Goal: Use online tool/utility: Utilize a website feature to perform a specific function

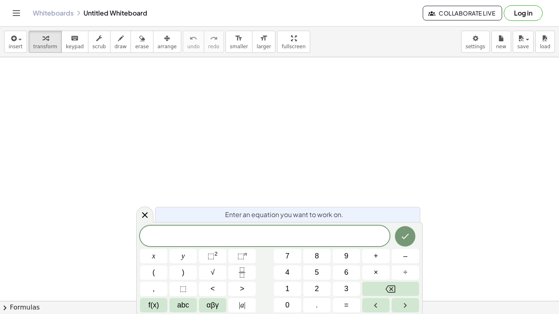
scroll to position [2, 0]
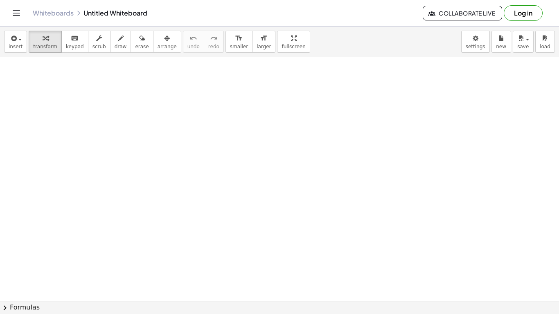
click at [149, 121] on div at bounding box center [218, 120] width 170 height 28
click at [141, 130] on div at bounding box center [218, 120] width 170 height 28
drag, startPoint x: 147, startPoint y: 124, endPoint x: 145, endPoint y: 129, distance: 4.8
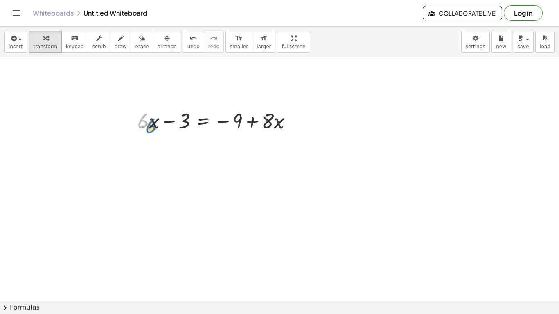
click at [145, 129] on div at bounding box center [218, 120] width 170 height 28
drag, startPoint x: 152, startPoint y: 128, endPoint x: 148, endPoint y: 138, distance: 10.1
click at [149, 131] on div at bounding box center [218, 120] width 170 height 28
drag, startPoint x: 147, startPoint y: 126, endPoint x: 305, endPoint y: 128, distance: 158.1
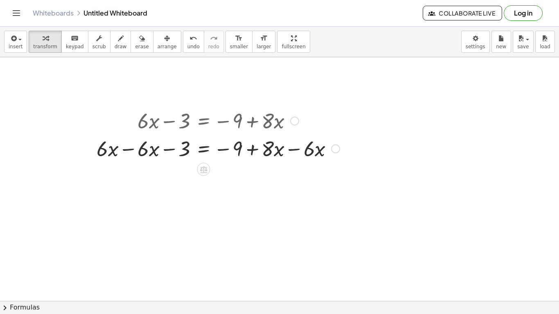
click at [129, 150] on div at bounding box center [218, 148] width 251 height 28
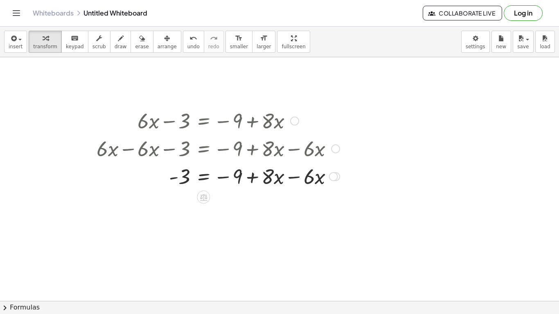
click at [295, 179] on div at bounding box center [218, 176] width 251 height 28
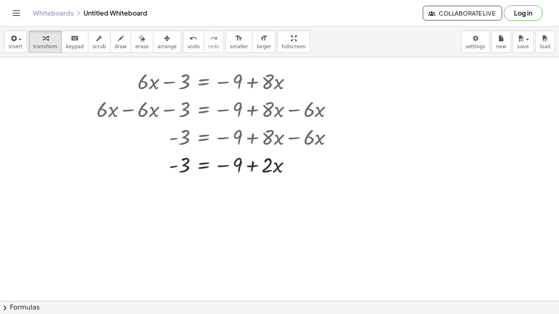
scroll to position [37, 0]
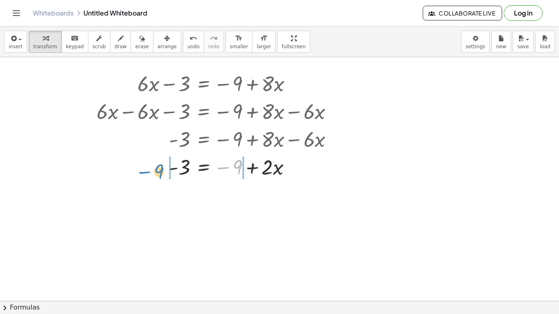
drag, startPoint x: 239, startPoint y: 172, endPoint x: 160, endPoint y: 175, distance: 79.1
click at [160, 175] on div at bounding box center [218, 167] width 251 height 28
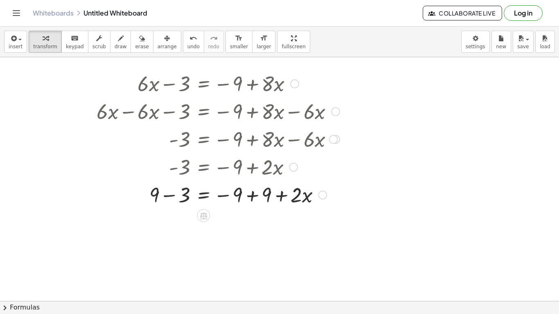
click at [253, 196] on div at bounding box center [218, 195] width 251 height 28
click at [173, 226] on div at bounding box center [218, 222] width 251 height 28
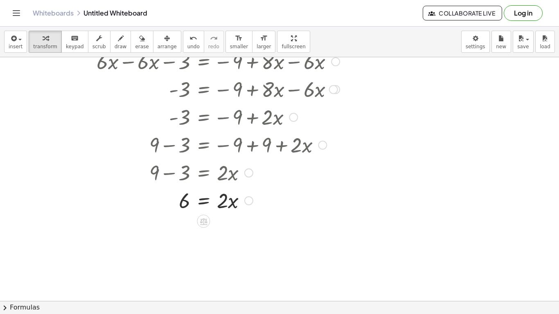
scroll to position [89, 0]
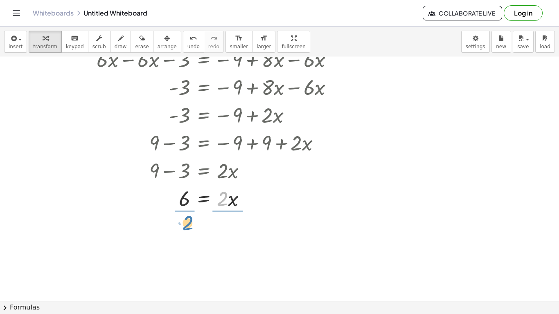
drag, startPoint x: 224, startPoint y: 201, endPoint x: 189, endPoint y: 226, distance: 42.7
click at [185, 233] on div at bounding box center [218, 232] width 251 height 41
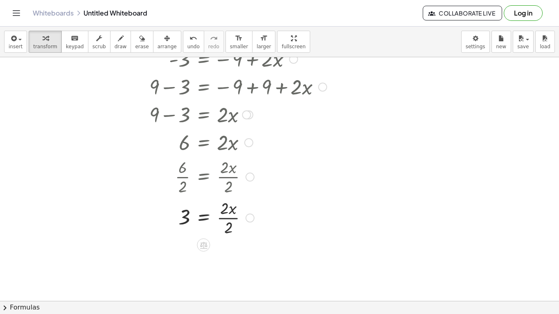
scroll to position [154, 0]
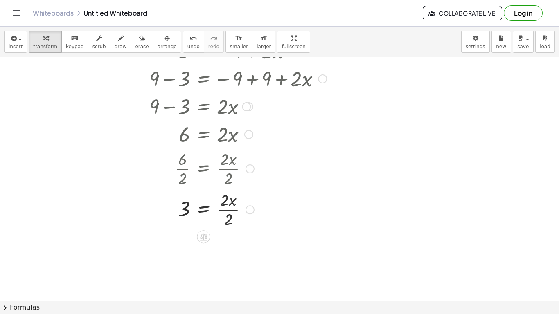
click at [227, 209] on div at bounding box center [218, 209] width 251 height 41
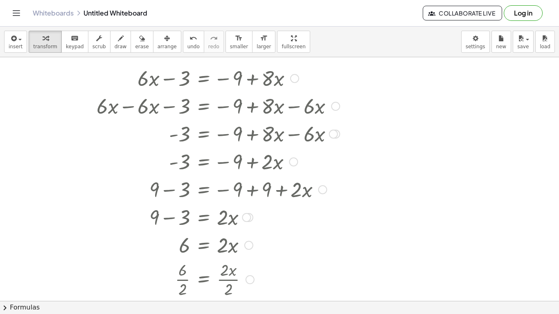
scroll to position [0, 0]
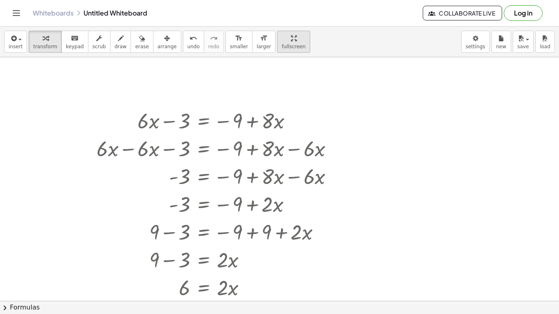
click at [280, 41] on div "insert select one: Math Expression Function Text Youtube Video Graphing Geometr…" at bounding box center [279, 171] width 559 height 288
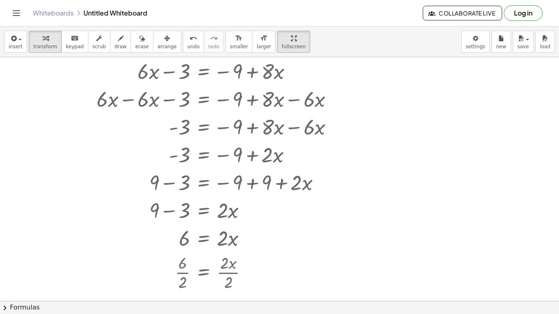
scroll to position [47, 0]
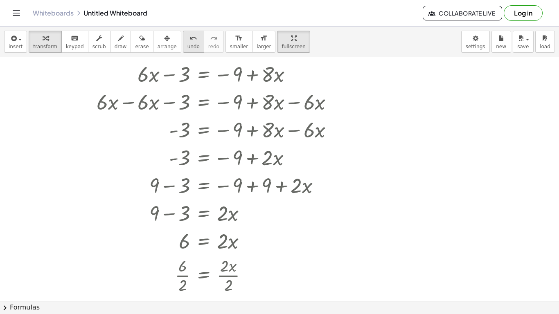
click at [188, 47] on span "undo" at bounding box center [194, 47] width 12 height 6
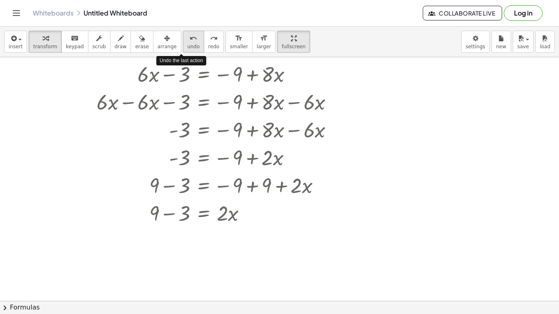
click at [188, 47] on span "undo" at bounding box center [194, 47] width 12 height 6
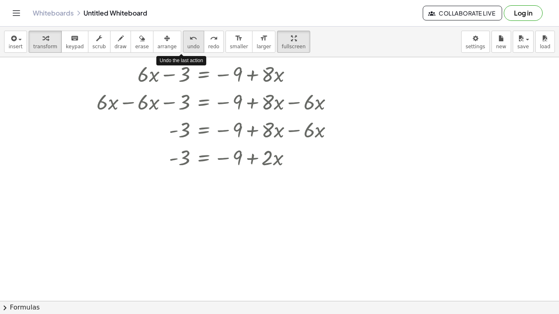
click at [188, 47] on span "undo" at bounding box center [194, 47] width 12 height 6
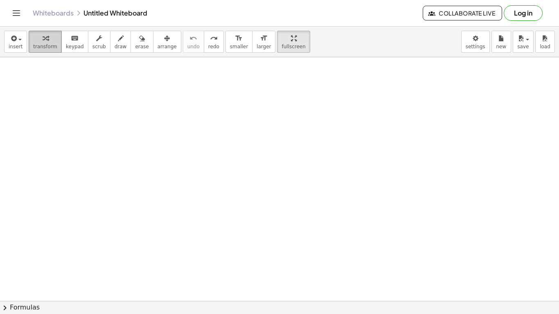
click at [36, 44] on span "transform" at bounding box center [45, 47] width 24 height 6
drag, startPoint x: 156, startPoint y: 132, endPoint x: 181, endPoint y: 138, distance: 25.8
click at [181, 138] on div at bounding box center [279, 255] width 559 height 488
click at [46, 36] on div "button" at bounding box center [45, 38] width 24 height 10
click at [45, 40] on div "button" at bounding box center [45, 38] width 24 height 10
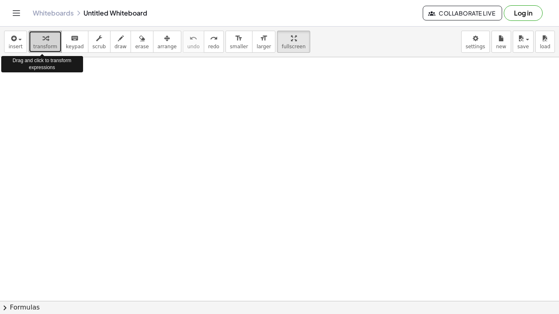
click at [13, 107] on div "insert select one: Math Expression Function Text Youtube Video Graphing Geometr…" at bounding box center [279, 171] width 559 height 288
click at [200, 158] on div at bounding box center [279, 255] width 559 height 488
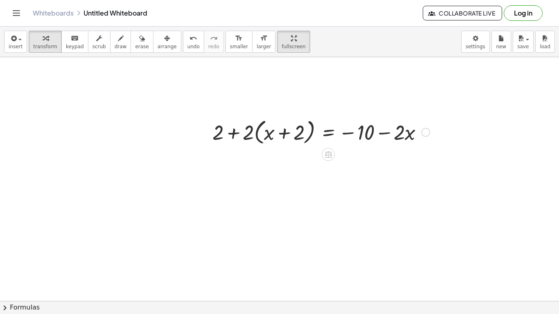
scroll to position [122, 0]
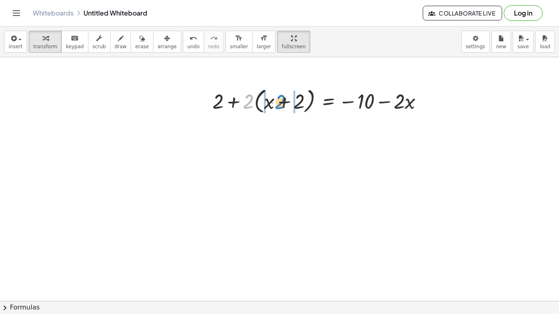
drag, startPoint x: 247, startPoint y: 107, endPoint x: 282, endPoint y: 107, distance: 34.8
click at [282, 107] on div at bounding box center [321, 100] width 226 height 31
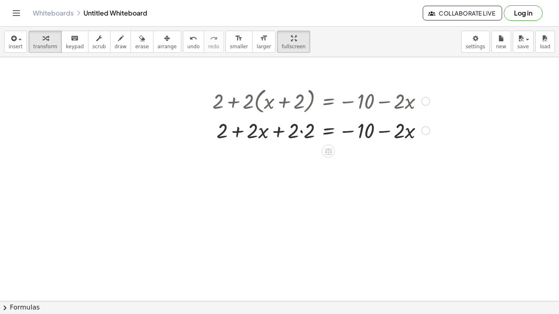
click at [301, 133] on div at bounding box center [321, 130] width 226 height 28
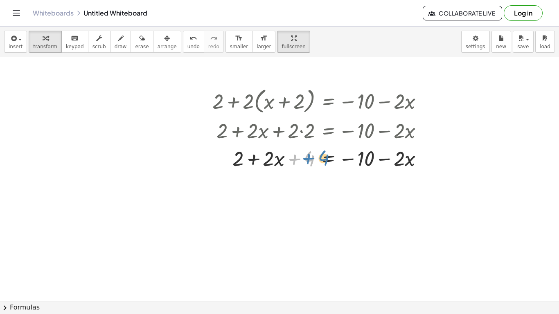
drag, startPoint x: 308, startPoint y: 161, endPoint x: 318, endPoint y: 161, distance: 10.2
click at [318, 161] on div at bounding box center [321, 158] width 226 height 28
drag, startPoint x: 239, startPoint y: 160, endPoint x: 320, endPoint y: 160, distance: 81.1
click at [320, 160] on div at bounding box center [321, 158] width 226 height 28
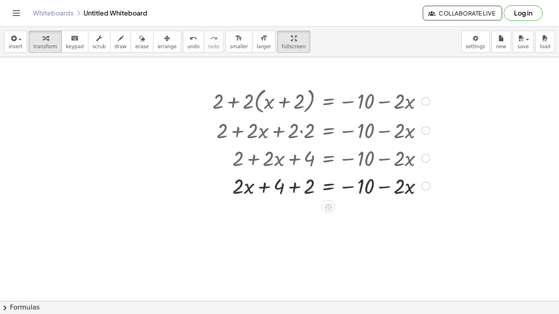
click at [295, 188] on div at bounding box center [321, 186] width 226 height 28
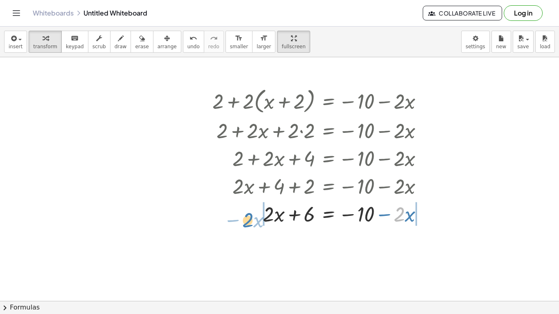
drag, startPoint x: 402, startPoint y: 215, endPoint x: 250, endPoint y: 217, distance: 151.9
click at [250, 217] on div at bounding box center [321, 214] width 226 height 28
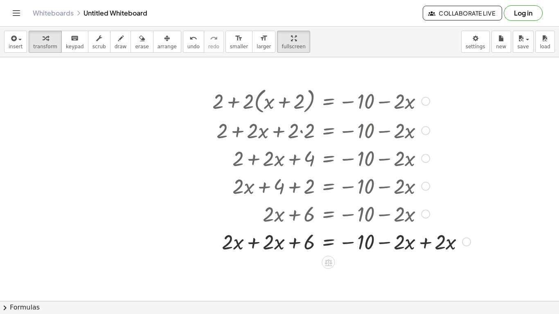
click at [258, 242] on div at bounding box center [341, 242] width 267 height 28
click at [188, 45] on span "undo" at bounding box center [194, 47] width 12 height 6
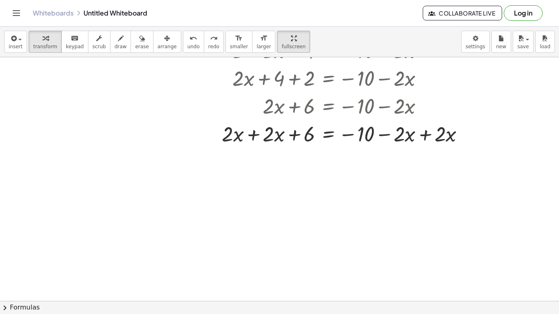
scroll to position [252, 0]
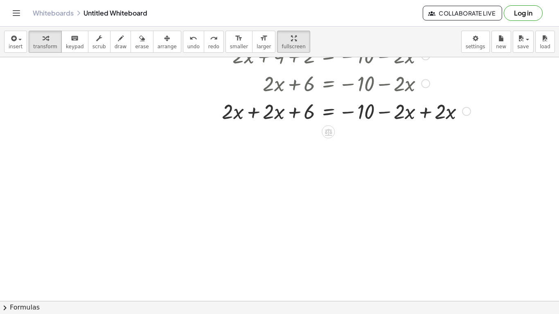
click at [425, 115] on div at bounding box center [341, 111] width 267 height 28
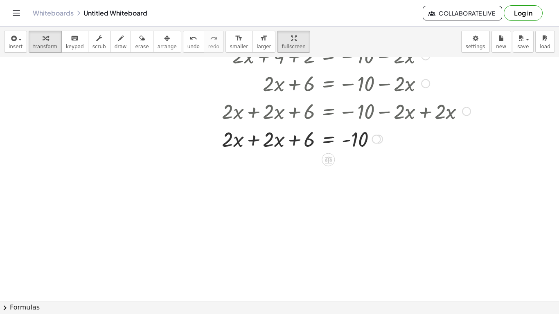
click at [253, 141] on div at bounding box center [341, 139] width 267 height 28
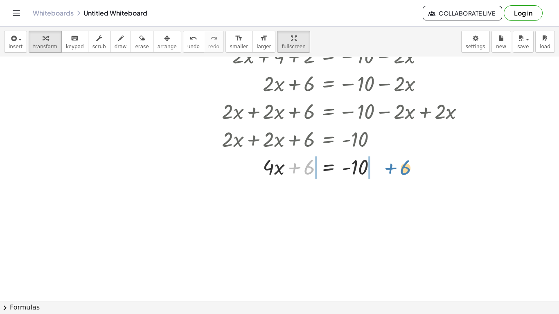
drag, startPoint x: 305, startPoint y: 170, endPoint x: 400, endPoint y: 170, distance: 94.2
click at [400, 170] on div at bounding box center [341, 167] width 267 height 28
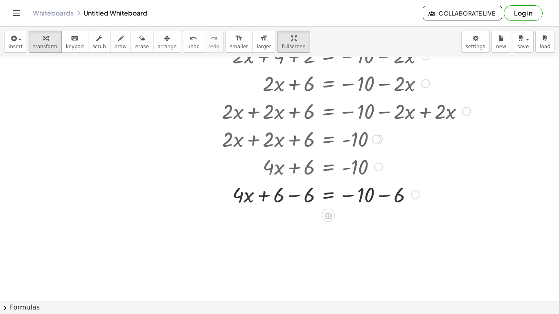
click at [294, 197] on div at bounding box center [341, 195] width 267 height 28
click at [379, 222] on div at bounding box center [341, 222] width 267 height 28
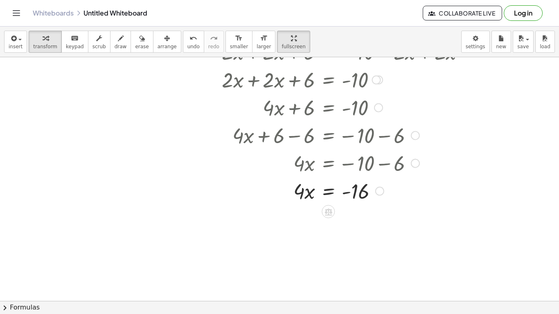
scroll to position [319, 0]
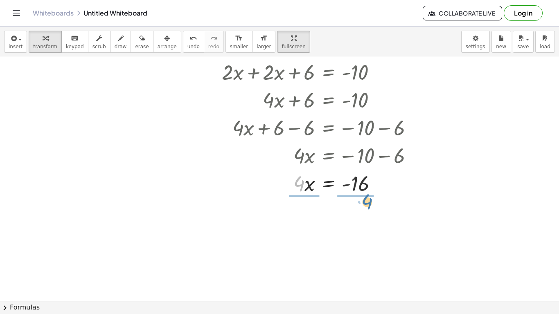
drag, startPoint x: 300, startPoint y: 185, endPoint x: 367, endPoint y: 207, distance: 70.7
click at [300, 222] on div at bounding box center [341, 217] width 267 height 41
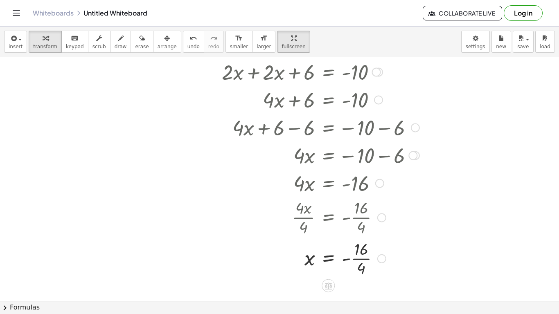
click at [357, 256] on div at bounding box center [341, 258] width 267 height 41
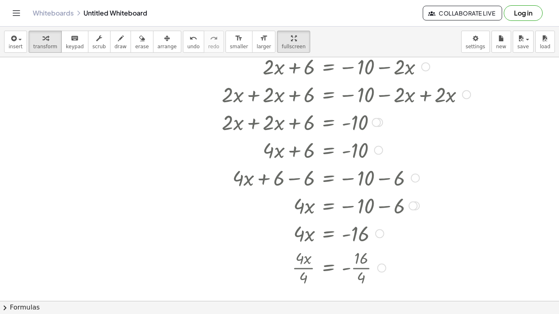
scroll to position [268, 0]
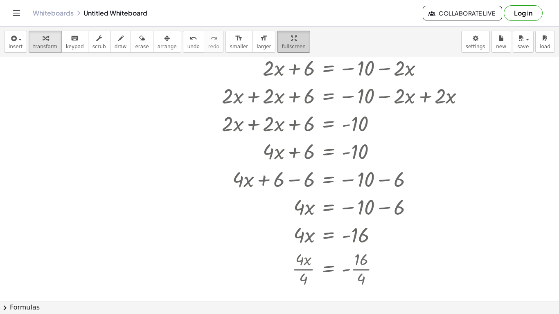
click at [291, 43] on icon "button" at bounding box center [294, 39] width 6 height 10
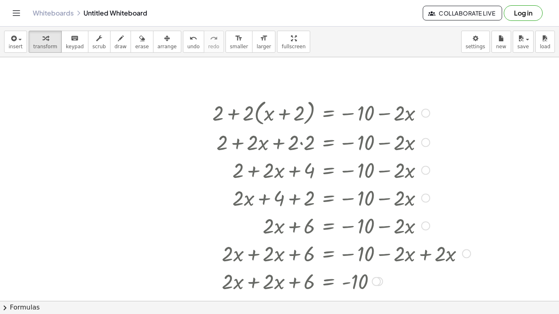
scroll to position [80, 0]
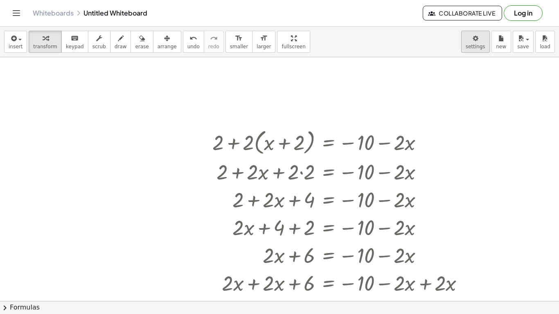
click at [484, 41] on body "Graspable Math Activities Get Started Activity Bank Assigned Work Classes White…" at bounding box center [279, 157] width 559 height 314
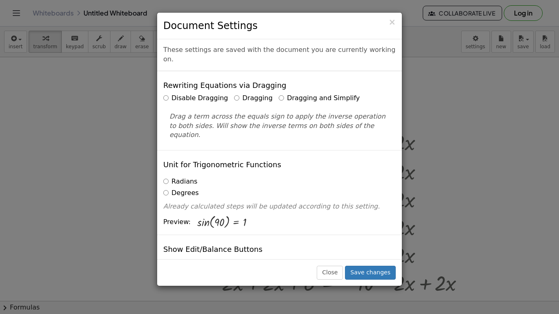
click at [427, 43] on div "× Document Settings These settings are saved with the document you are currentl…" at bounding box center [279, 157] width 559 height 314
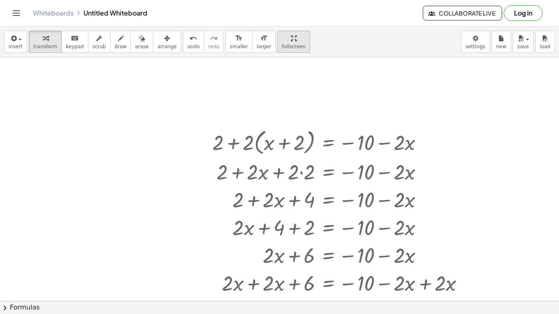
click at [287, 41] on div "button" at bounding box center [294, 38] width 24 height 10
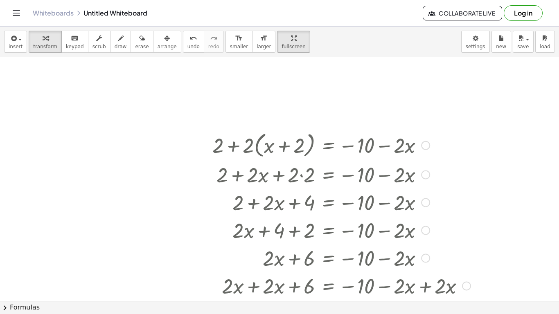
scroll to position [78, 0]
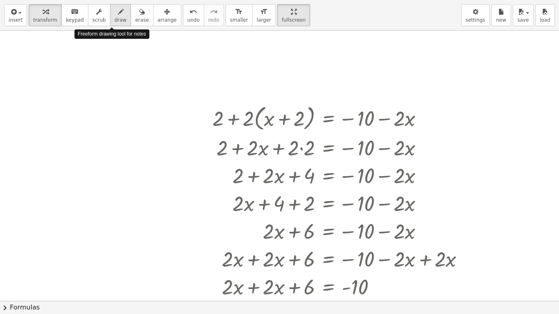
click at [110, 4] on button "draw" at bounding box center [120, 15] width 21 height 22
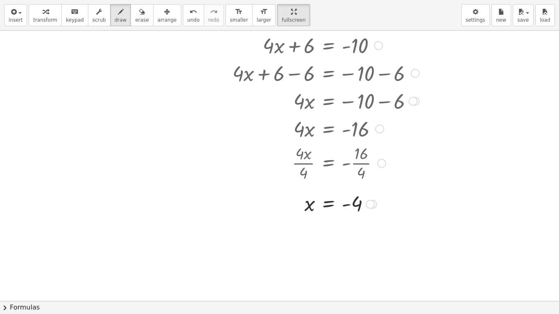
scroll to position [347, 0]
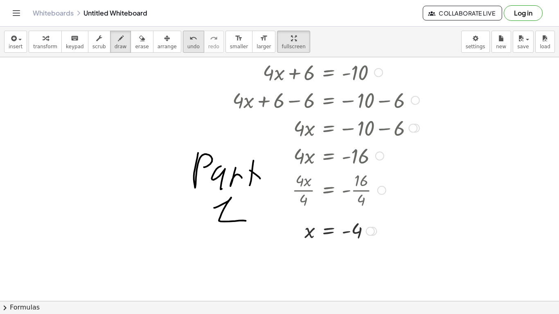
click at [188, 44] on span "undo" at bounding box center [194, 47] width 12 height 6
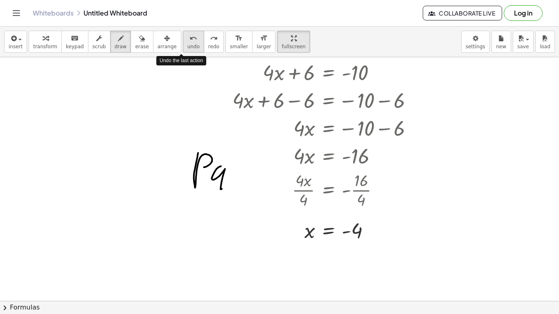
click at [188, 44] on span "undo" at bounding box center [194, 47] width 12 height 6
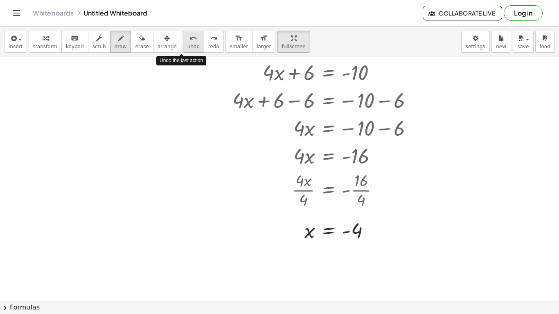
click at [188, 44] on span "undo" at bounding box center [194, 47] width 12 height 6
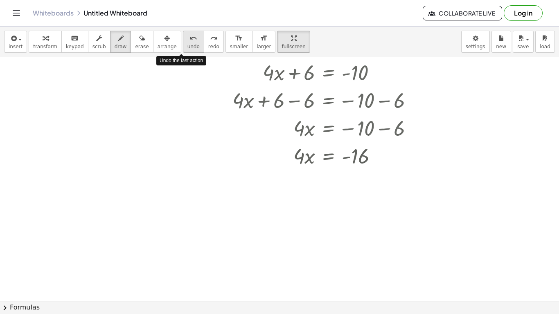
click at [188, 44] on span "undo" at bounding box center [194, 47] width 12 height 6
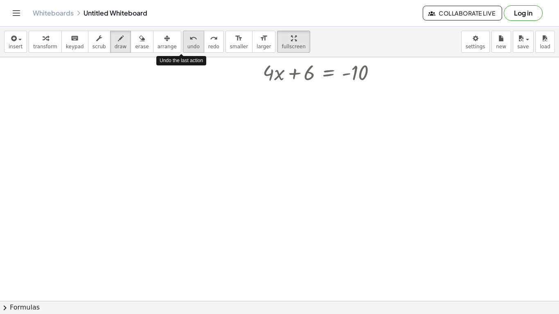
click at [188, 44] on span "undo" at bounding box center [194, 47] width 12 height 6
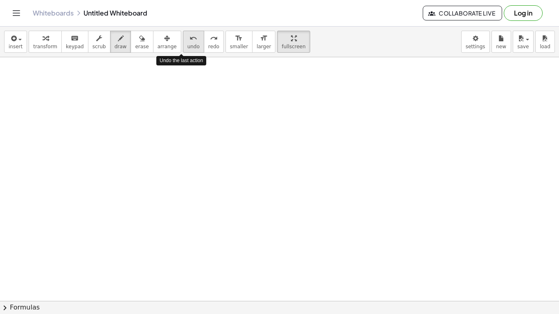
click at [188, 44] on span "undo" at bounding box center [194, 47] width 12 height 6
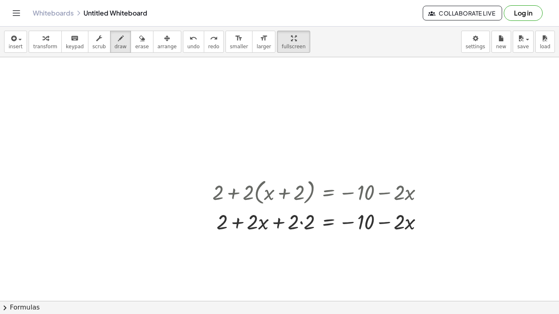
scroll to position [32, 0]
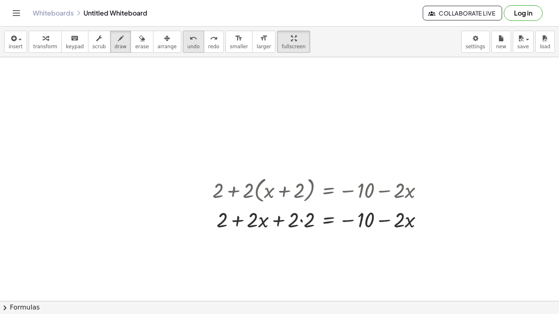
click at [190, 37] on icon "undo" at bounding box center [194, 39] width 8 height 10
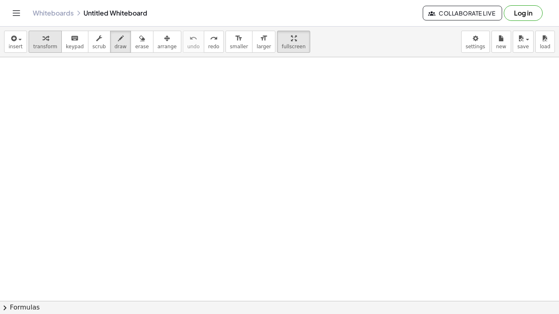
click at [31, 45] on button "transform" at bounding box center [45, 42] width 33 height 22
click at [185, 129] on div at bounding box center [279, 269] width 559 height 488
drag, startPoint x: 185, startPoint y: 129, endPoint x: 237, endPoint y: 128, distance: 52.0
click at [237, 128] on div at bounding box center [279, 269] width 559 height 488
click at [137, 141] on div at bounding box center [279, 269] width 559 height 488
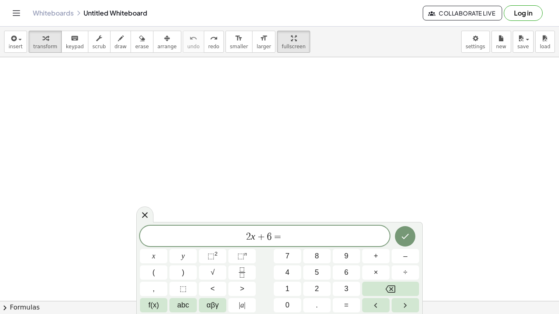
scroll to position [2, 0]
click at [396, 236] on button "Done" at bounding box center [405, 236] width 20 height 20
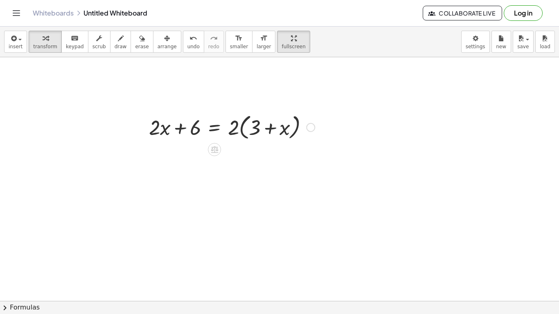
scroll to position [63, 0]
click at [291, 39] on icon "button" at bounding box center [294, 39] width 6 height 10
click at [282, 47] on span "fullscreen" at bounding box center [294, 47] width 24 height 6
click at [271, 18] on div "Graspable Math Activities Get Started Activity Bank Assigned Work Classes White…" at bounding box center [279, 157] width 559 height 314
click at [275, 41] on div "insert select one: Math Expression Function Text Youtube Video Graphing Geometr…" at bounding box center [279, 171] width 559 height 288
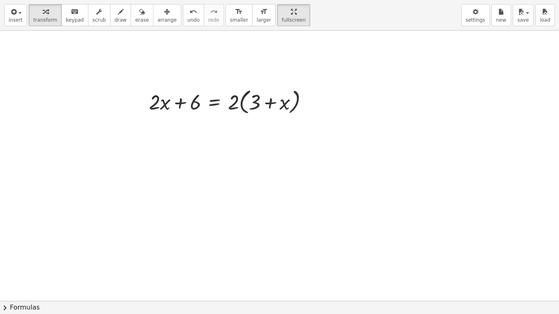
click at [283, 54] on div at bounding box center [279, 238] width 559 height 541
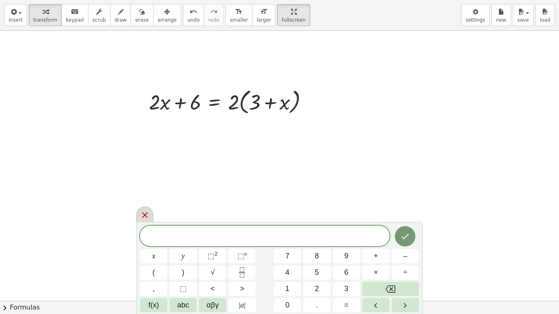
click at [143, 215] on icon at bounding box center [145, 215] width 10 height 10
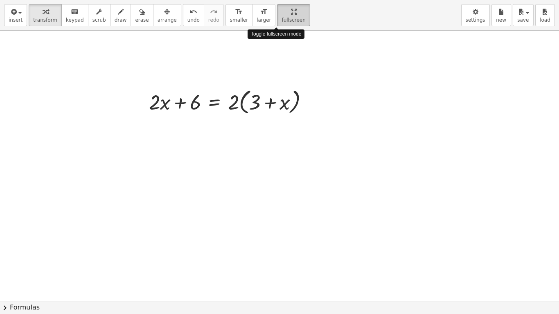
click at [282, 13] on div "button" at bounding box center [294, 12] width 24 height 10
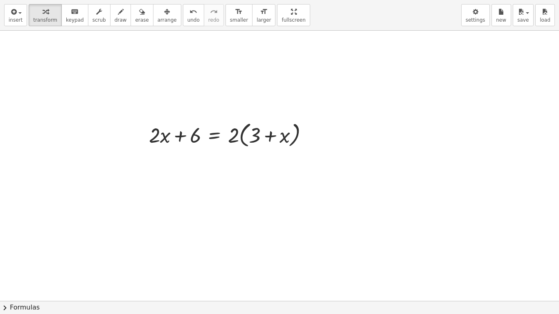
scroll to position [9, 0]
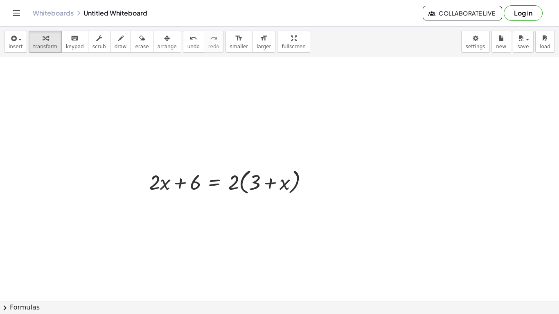
click at [521, 16] on button "Log in" at bounding box center [523, 13] width 39 height 16
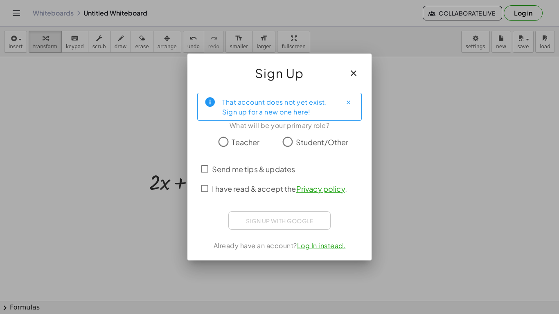
click at [299, 145] on span "Student/Other" at bounding box center [322, 142] width 53 height 11
click at [280, 224] on div "Sign up with Google Sign in with Google Sign in with Google. Opens in new tab" at bounding box center [279, 221] width 102 height 18
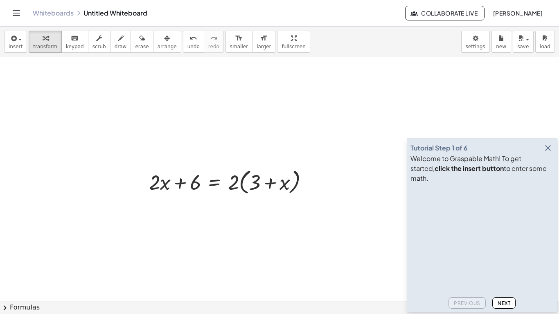
click at [550, 153] on icon "button" at bounding box center [548, 148] width 10 height 10
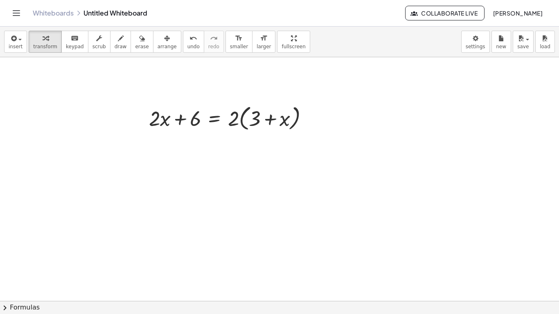
scroll to position [73, 0]
drag, startPoint x: 237, startPoint y: 121, endPoint x: 269, endPoint y: 121, distance: 32.3
click at [269, 121] on div at bounding box center [232, 117] width 174 height 31
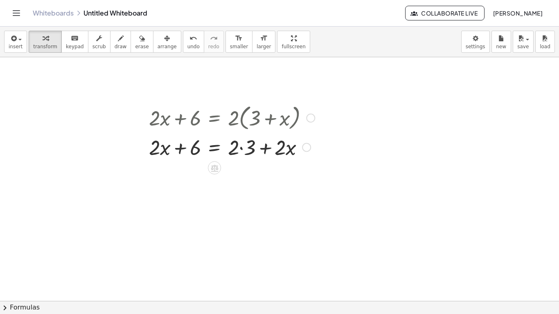
click at [241, 147] on div at bounding box center [232, 147] width 174 height 28
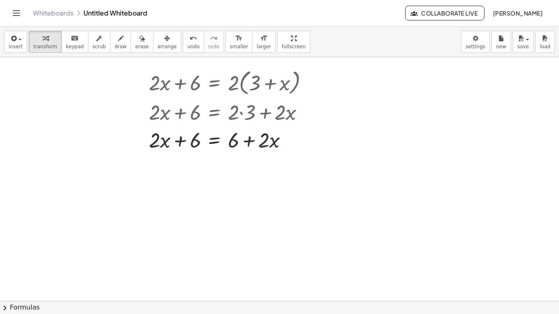
scroll to position [110, 0]
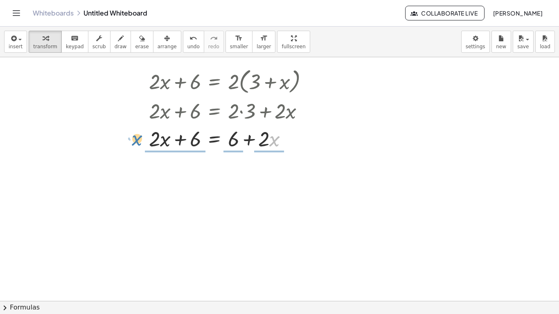
drag, startPoint x: 270, startPoint y: 143, endPoint x: 133, endPoint y: 142, distance: 137.2
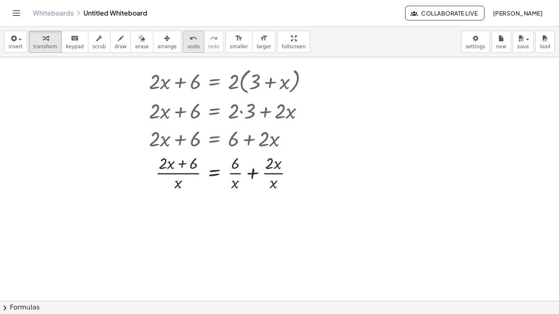
click at [190, 39] on button "undo undo" at bounding box center [193, 42] width 21 height 22
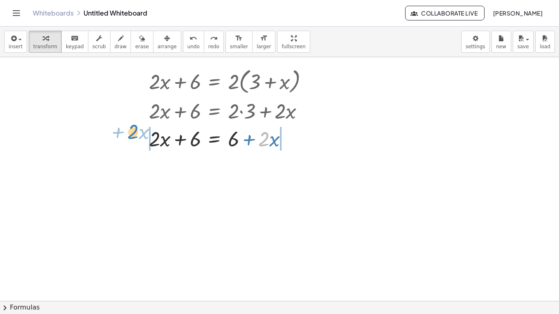
drag, startPoint x: 265, startPoint y: 145, endPoint x: 134, endPoint y: 138, distance: 131.2
click at [134, 138] on div "+ · 2 · x + 6 = · 2 · ( + 3 + x ) + · 2 · x + 6 = + · 2 · 3 + · 2 · x · 2 + · x…" at bounding box center [279, 192] width 559 height 488
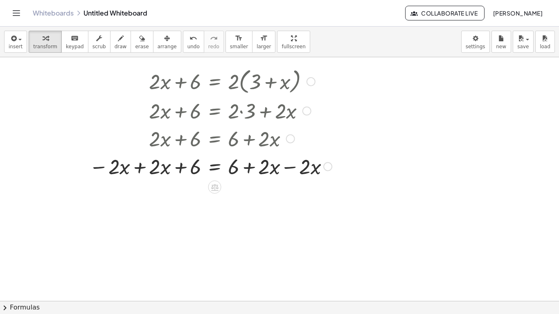
click at [141, 170] on div at bounding box center [210, 166] width 251 height 28
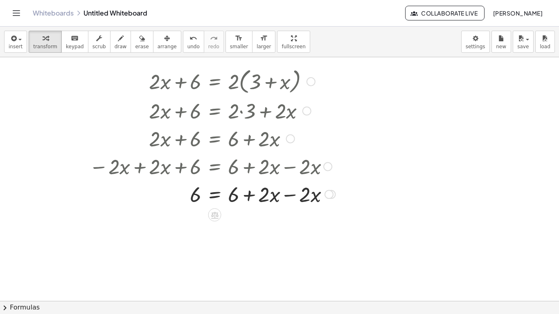
click at [291, 197] on div at bounding box center [212, 194] width 254 height 28
click at [213, 221] on div at bounding box center [212, 221] width 254 height 27
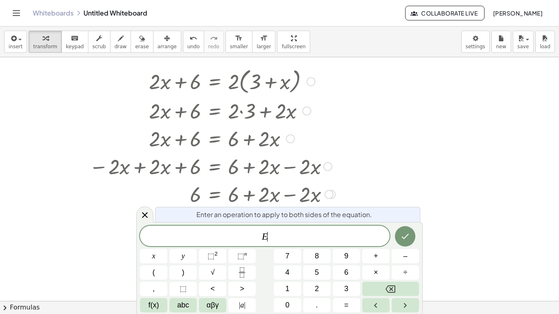
scroll to position [0, 0]
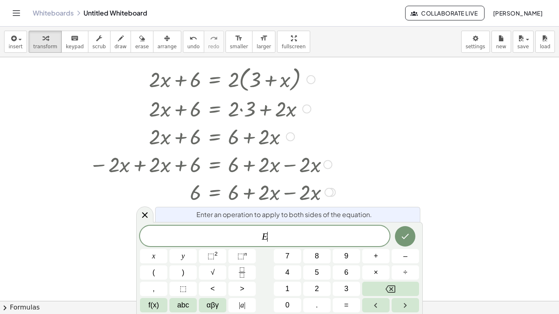
click at [356, 179] on div at bounding box center [279, 190] width 559 height 488
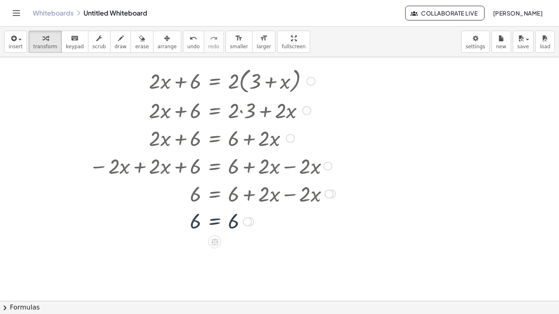
scroll to position [110, 0]
drag, startPoint x: 231, startPoint y: 226, endPoint x: 181, endPoint y: 222, distance: 49.7
click at [181, 222] on div at bounding box center [212, 221] width 254 height 27
click at [182, 253] on div at bounding box center [212, 249] width 254 height 28
click at [248, 252] on div at bounding box center [185, 249] width 302 height 28
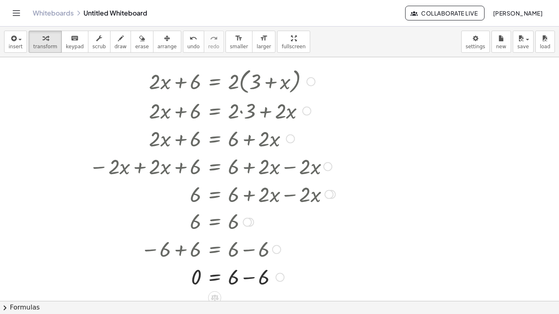
click at [251, 277] on div at bounding box center [212, 277] width 254 height 28
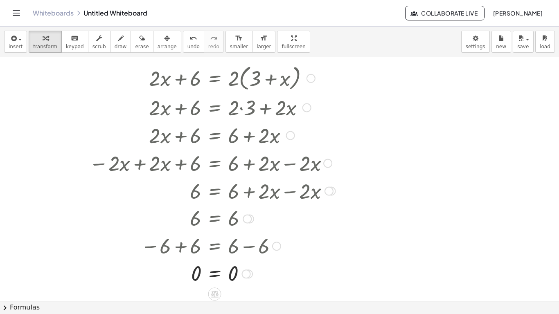
scroll to position [113, 0]
click at [190, 38] on icon "undo" at bounding box center [194, 39] width 8 height 10
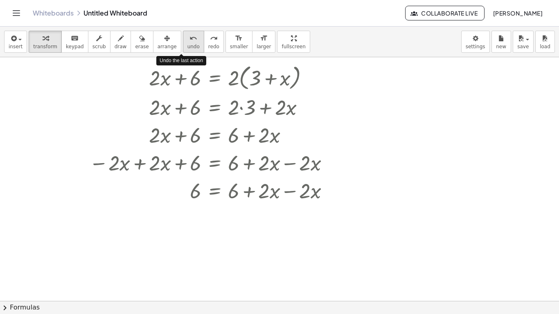
click at [190, 38] on icon "undo" at bounding box center [194, 39] width 8 height 10
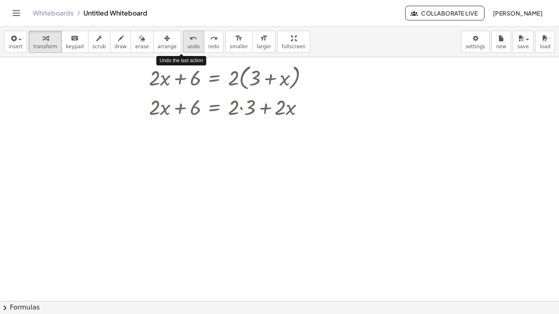
click at [190, 38] on icon "undo" at bounding box center [194, 39] width 8 height 10
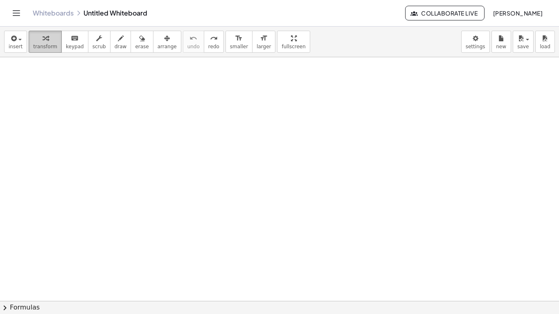
click at [42, 45] on span "transform" at bounding box center [45, 47] width 24 height 6
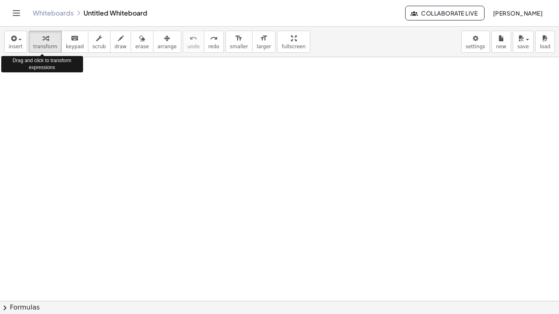
click at [171, 122] on div at bounding box center [279, 188] width 559 height 488
drag, startPoint x: 192, startPoint y: 133, endPoint x: 240, endPoint y: 141, distance: 47.8
click at [240, 141] on div at bounding box center [279, 188] width 559 height 488
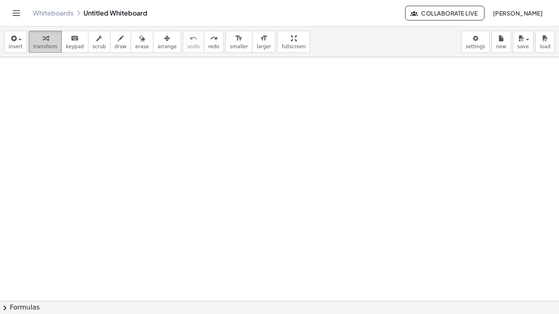
click at [40, 48] on span "transform" at bounding box center [45, 47] width 24 height 6
click at [149, 146] on div at bounding box center [279, 188] width 559 height 488
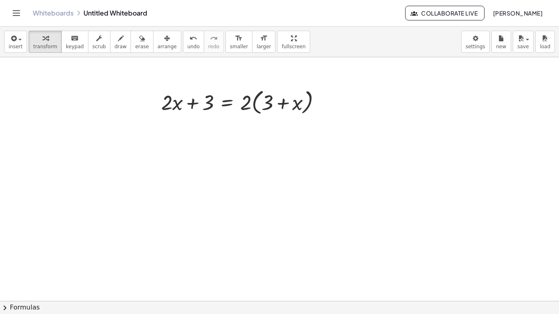
scroll to position [187, 0]
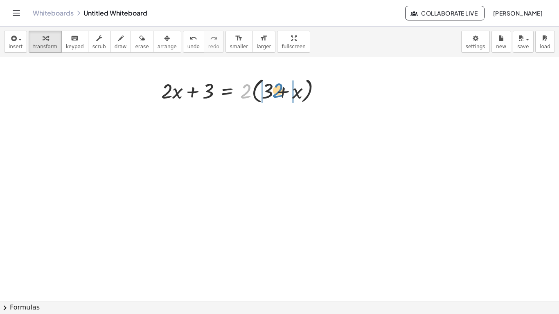
drag, startPoint x: 245, startPoint y: 94, endPoint x: 277, endPoint y: 93, distance: 32.4
click at [277, 93] on div at bounding box center [244, 90] width 174 height 31
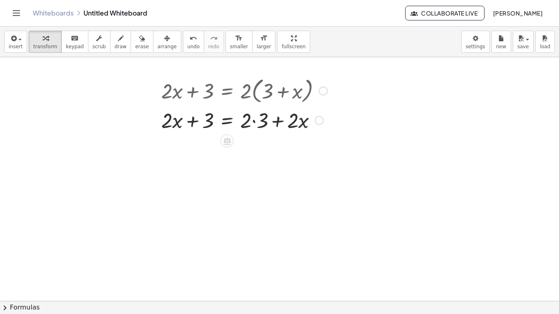
click at [256, 124] on div at bounding box center [244, 120] width 174 height 28
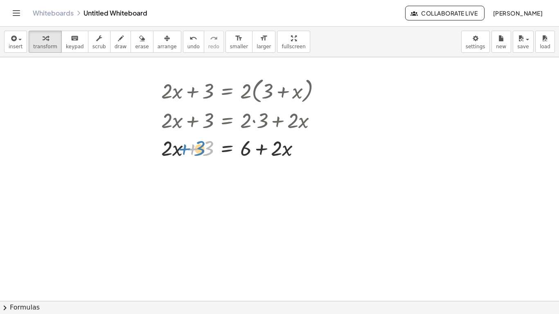
drag, startPoint x: 210, startPoint y: 147, endPoint x: 204, endPoint y: 148, distance: 5.9
click at [204, 148] on div at bounding box center [244, 148] width 174 height 28
drag, startPoint x: 276, startPoint y: 154, endPoint x: 150, endPoint y: 152, distance: 126.1
click at [150, 152] on div "+ · 2 · x + 3 = · 2 · ( + 3 + x ) + · 2 · x + 3 = + · 2 · 3 + · 2 · x · 2 + · x…" at bounding box center [241, 118] width 185 height 91
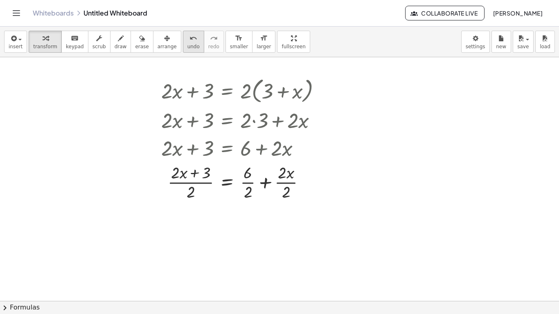
click at [183, 47] on button "undo undo" at bounding box center [193, 42] width 21 height 22
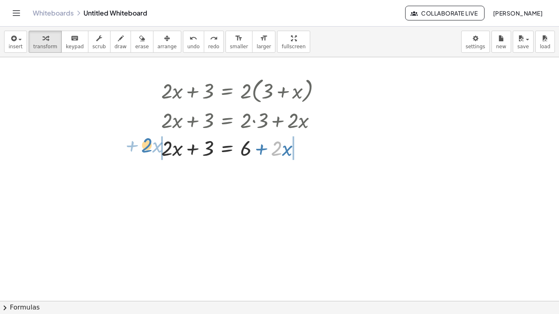
drag, startPoint x: 280, startPoint y: 150, endPoint x: 149, endPoint y: 147, distance: 130.2
click at [149, 147] on div "+ · 2 · x + 3 = · 2 · ( + 3 + x ) + · 2 · x + 3 = + · 2 · 3 + · 2 · x · 2 + · x…" at bounding box center [241, 118] width 185 height 91
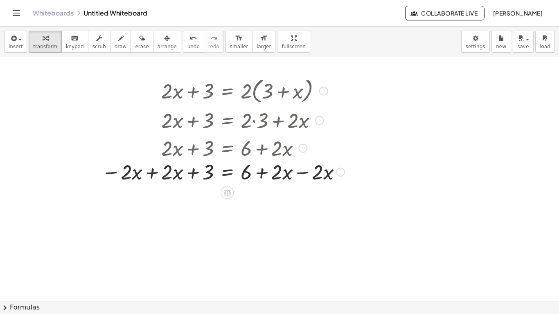
click at [156, 151] on div at bounding box center [222, 148] width 251 height 28
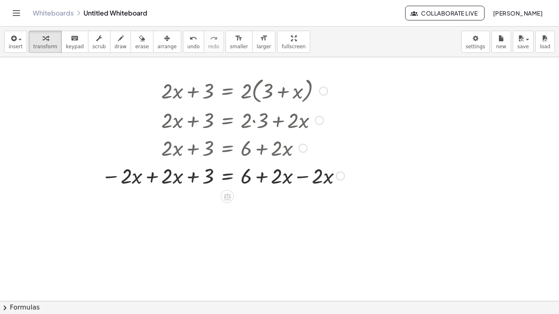
click at [152, 185] on div at bounding box center [222, 176] width 251 height 28
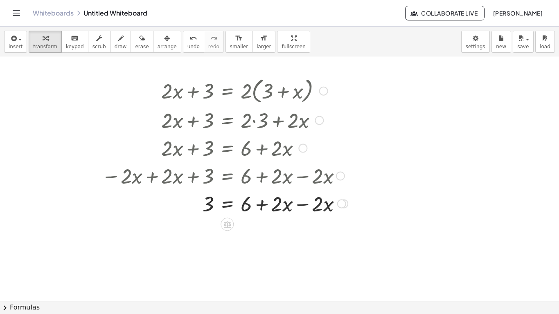
click at [303, 208] on div at bounding box center [224, 204] width 255 height 28
click at [190, 34] on icon "undo" at bounding box center [194, 39] width 8 height 10
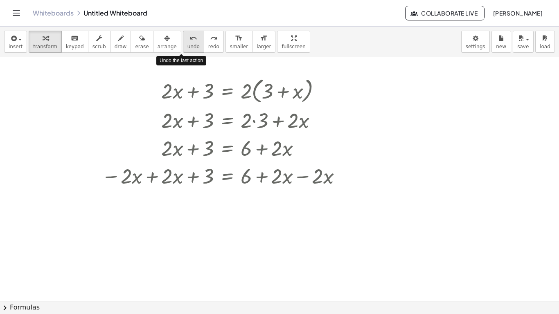
click at [190, 34] on icon "undo" at bounding box center [194, 39] width 8 height 10
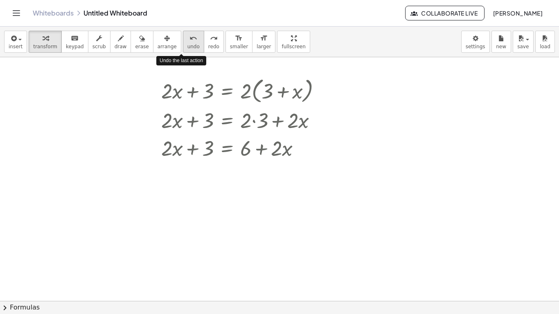
click at [190, 34] on icon "undo" at bounding box center [194, 39] width 8 height 10
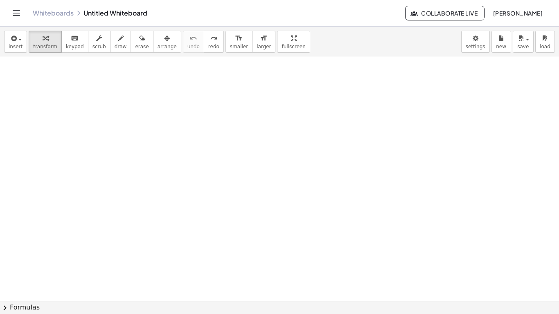
click at [146, 95] on div at bounding box center [279, 115] width 559 height 488
drag, startPoint x: 189, startPoint y: 131, endPoint x: 233, endPoint y: 136, distance: 43.7
click at [233, 136] on div at bounding box center [279, 115] width 559 height 488
click at [43, 41] on icon "button" at bounding box center [46, 39] width 6 height 10
click at [303, 147] on div at bounding box center [279, 115] width 559 height 488
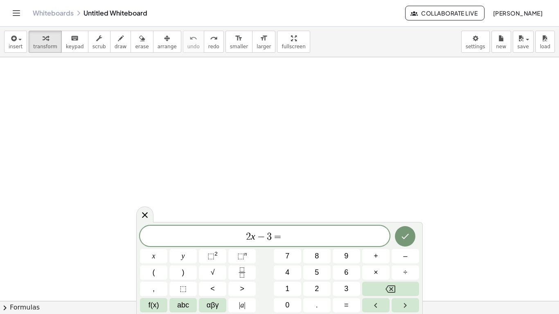
scroll to position [6, 0]
click at [402, 236] on icon "Done" at bounding box center [405, 236] width 10 height 10
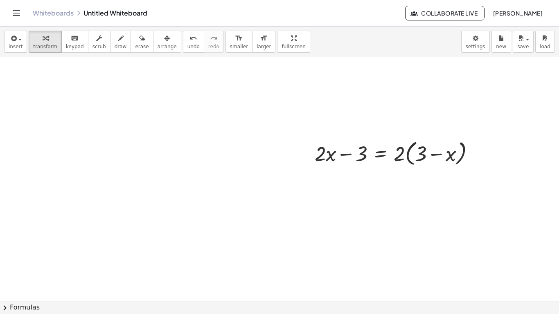
scroll to position [200, 0]
drag, startPoint x: 402, startPoint y: 154, endPoint x: 439, endPoint y: 155, distance: 37.3
click at [439, 155] on div at bounding box center [398, 151] width 174 height 31
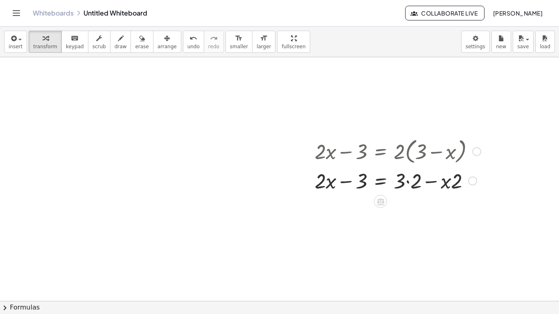
click at [407, 181] on div at bounding box center [398, 181] width 174 height 28
click at [188, 46] on span "undo" at bounding box center [194, 47] width 12 height 6
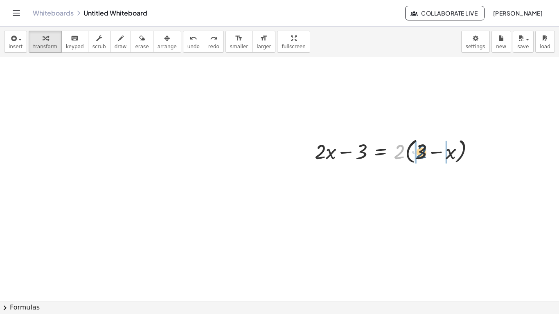
drag, startPoint x: 398, startPoint y: 153, endPoint x: 421, endPoint y: 153, distance: 22.5
click at [421, 153] on div at bounding box center [398, 151] width 174 height 31
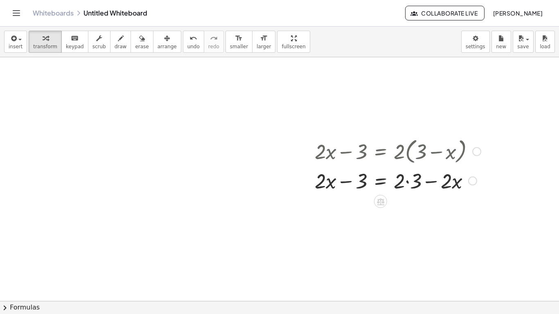
click at [409, 185] on div at bounding box center [398, 181] width 174 height 28
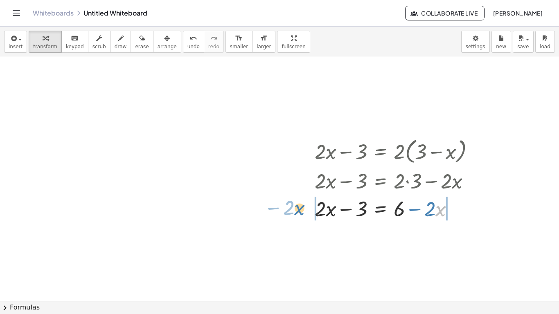
drag, startPoint x: 438, startPoint y: 208, endPoint x: 296, endPoint y: 207, distance: 141.3
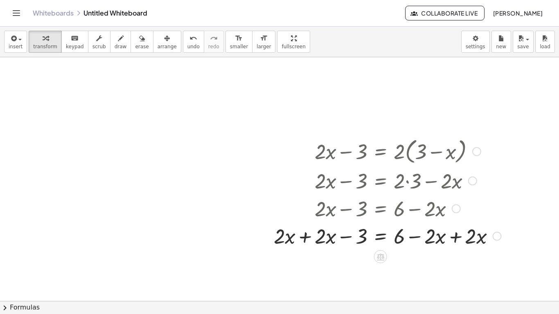
click at [309, 212] on div at bounding box center [388, 208] width 236 height 28
click at [188, 47] on span "undo" at bounding box center [194, 47] width 12 height 6
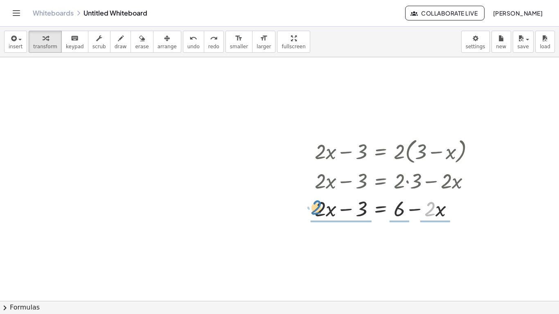
drag, startPoint x: 431, startPoint y: 208, endPoint x: 303, endPoint y: 207, distance: 127.8
click at [303, 207] on div "+ · 2 · x − 3 = · 2 · ( + 3 − x ) + · 2 · x − 3 = + · 2 · 3 − · 2 · x · 2 − · x…" at bounding box center [395, 178] width 185 height 91
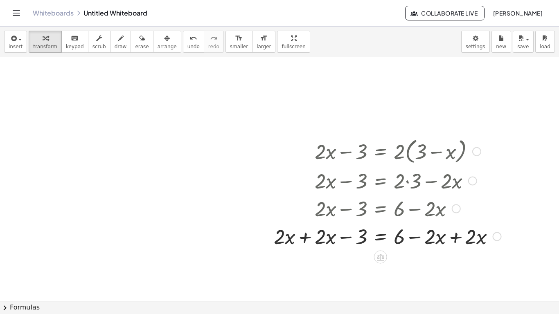
click at [306, 234] on div at bounding box center [388, 236] width 236 height 28
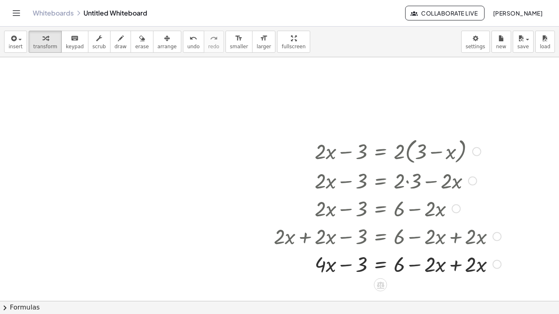
click at [457, 267] on div at bounding box center [388, 264] width 236 height 28
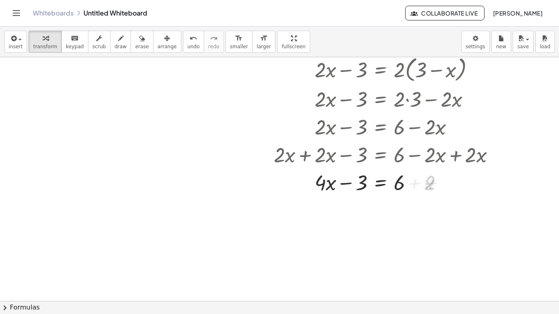
scroll to position [283, 0]
drag, startPoint x: 350, startPoint y: 185, endPoint x: 423, endPoint y: 185, distance: 73.3
click at [423, 185] on div at bounding box center [388, 182] width 236 height 28
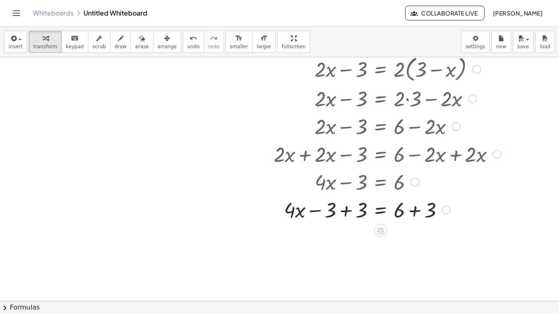
click at [352, 212] on div at bounding box center [388, 210] width 236 height 28
click at [414, 240] on div at bounding box center [388, 238] width 236 height 28
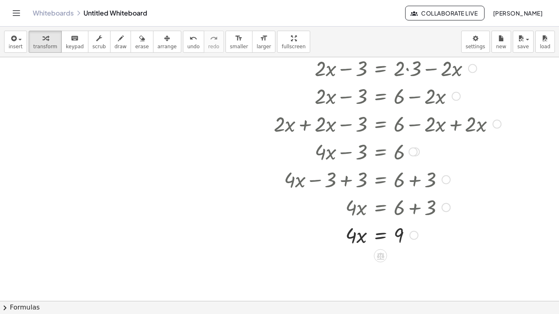
scroll to position [314, 0]
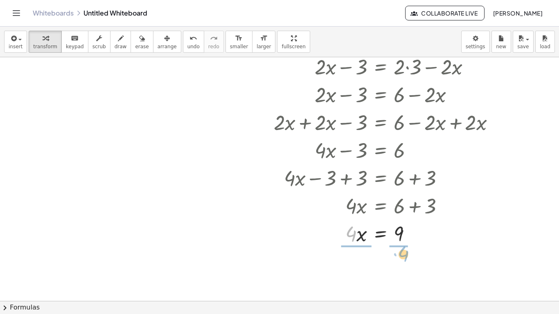
drag, startPoint x: 353, startPoint y: 235, endPoint x: 405, endPoint y: 260, distance: 57.3
click at [355, 269] on div at bounding box center [388, 267] width 236 height 41
click at [401, 271] on div at bounding box center [388, 267] width 236 height 41
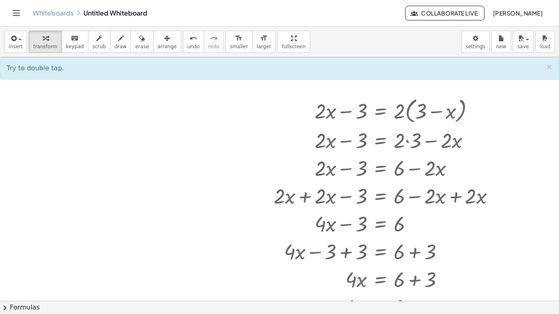
scroll to position [242, 0]
click at [190, 36] on icon "undo" at bounding box center [194, 39] width 8 height 10
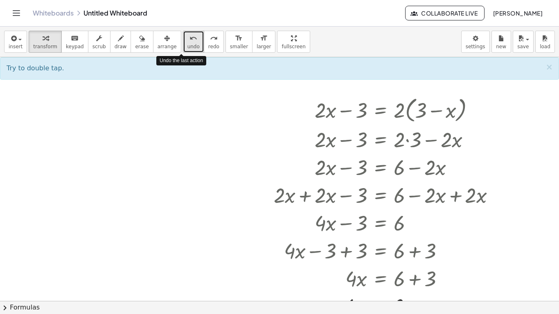
click at [190, 36] on icon "undo" at bounding box center [194, 39] width 8 height 10
click at [156, 95] on div at bounding box center [279, 182] width 559 height 732
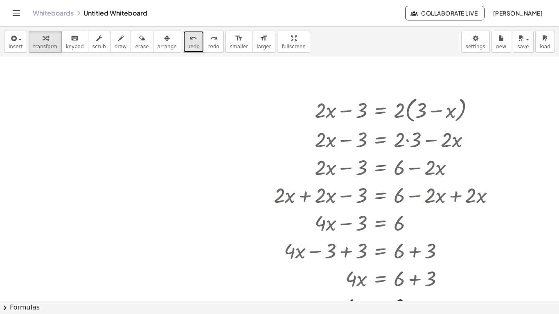
click at [188, 45] on span "undo" at bounding box center [194, 47] width 12 height 6
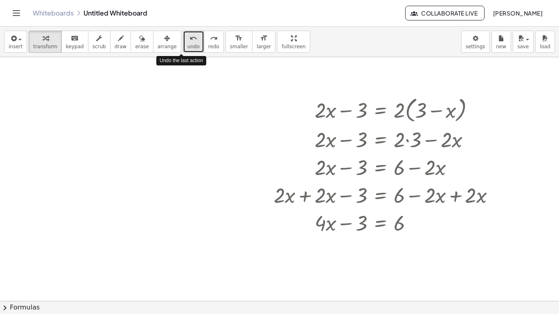
click at [188, 45] on span "undo" at bounding box center [194, 47] width 12 height 6
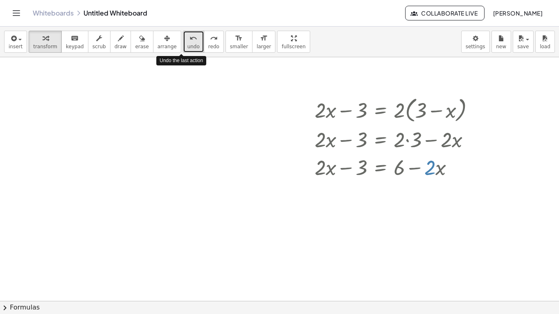
click at [188, 45] on span "undo" at bounding box center [194, 47] width 12 height 6
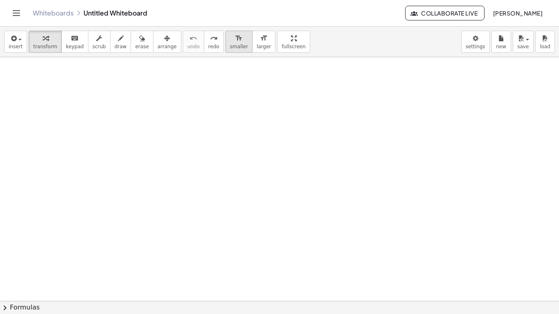
click at [226, 45] on button "format_size smaller" at bounding box center [239, 42] width 27 height 22
click at [210, 41] on icon "redo" at bounding box center [214, 39] width 8 height 10
click at [353, 111] on div at bounding box center [375, 105] width 129 height 23
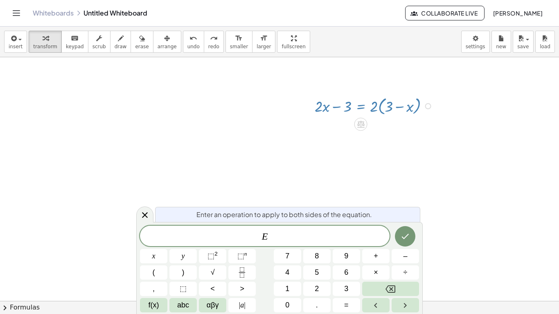
scroll to position [6, 0]
click at [350, 108] on div at bounding box center [375, 105] width 129 height 23
click at [344, 110] on div at bounding box center [375, 105] width 129 height 23
click at [43, 39] on icon "button" at bounding box center [46, 39] width 6 height 10
click at [110, 104] on div at bounding box center [279, 182] width 559 height 732
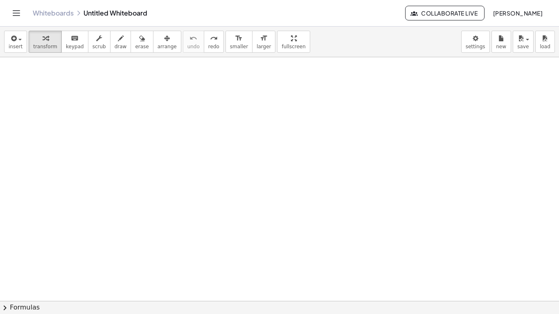
click at [187, 112] on div at bounding box center [279, 182] width 559 height 732
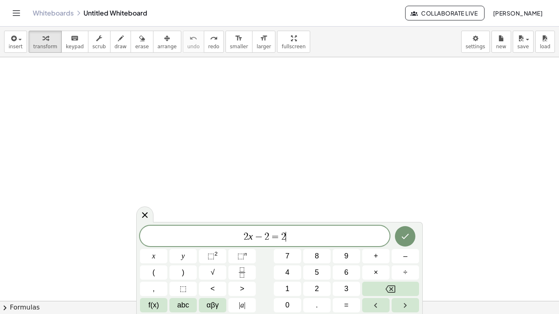
scroll to position [9, 0]
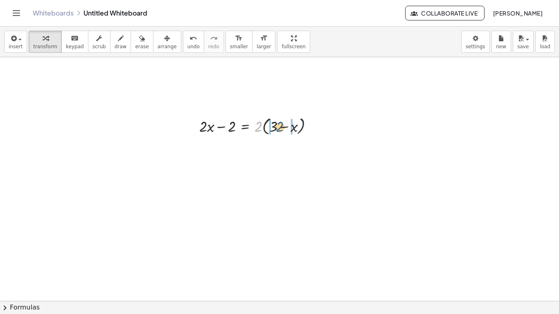
drag, startPoint x: 258, startPoint y: 131, endPoint x: 280, endPoint y: 132, distance: 21.7
click at [280, 132] on div at bounding box center [259, 125] width 129 height 23
click at [265, 146] on div at bounding box center [259, 147] width 129 height 21
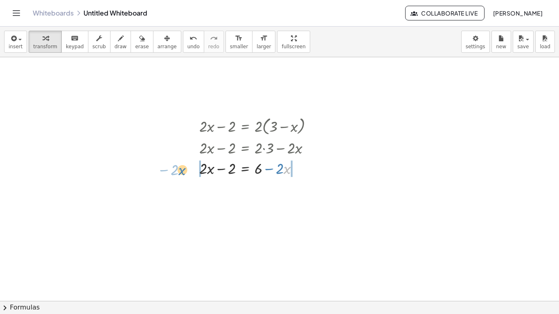
drag, startPoint x: 285, startPoint y: 170, endPoint x: 176, endPoint y: 171, distance: 108.5
click at [192, 172] on div at bounding box center [253, 168] width 172 height 21
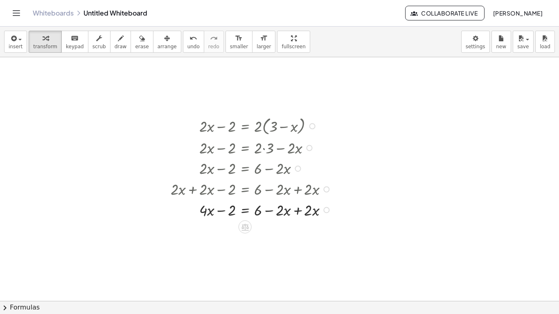
click at [295, 210] on div at bounding box center [253, 209] width 172 height 21
drag, startPoint x: 225, startPoint y: 231, endPoint x: 278, endPoint y: 232, distance: 52.8
click at [278, 232] on div at bounding box center [253, 230] width 172 height 21
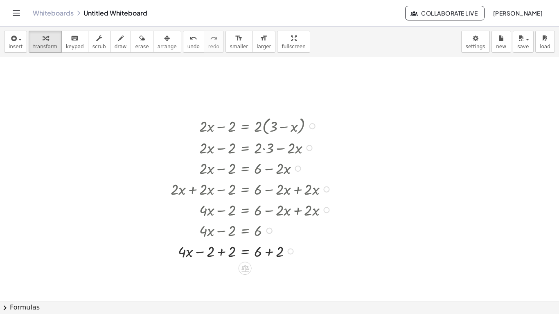
click at [219, 256] on div at bounding box center [253, 251] width 172 height 21
click at [267, 275] on div at bounding box center [253, 271] width 172 height 21
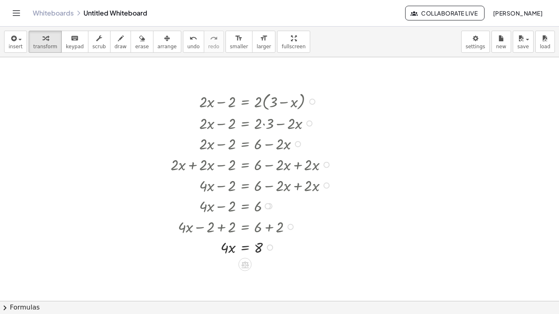
scroll to position [264, 0]
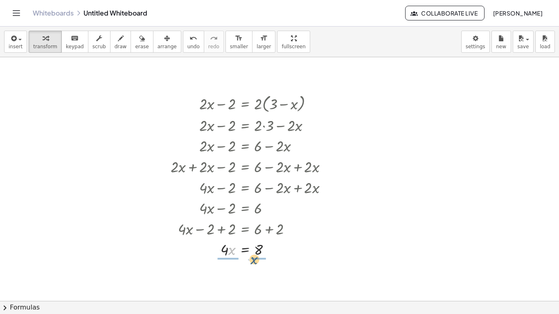
drag, startPoint x: 229, startPoint y: 253, endPoint x: 251, endPoint y: 262, distance: 24.4
click at [190, 42] on icon "undo" at bounding box center [194, 39] width 8 height 10
drag, startPoint x: 225, startPoint y: 246, endPoint x: 261, endPoint y: 262, distance: 38.7
click at [228, 274] on div at bounding box center [253, 275] width 172 height 30
click at [260, 275] on div at bounding box center [253, 275] width 172 height 30
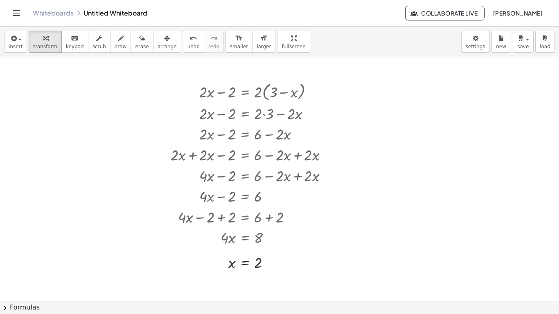
scroll to position [286, 0]
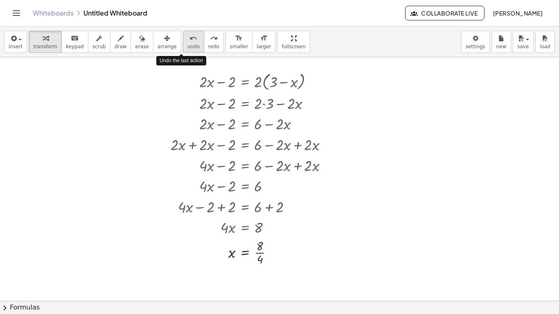
click at [189, 36] on button "undo undo" at bounding box center [193, 42] width 21 height 22
click at [190, 39] on icon "undo" at bounding box center [194, 39] width 8 height 10
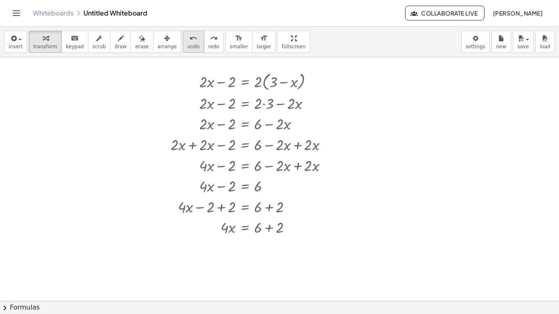
click at [190, 39] on icon "undo" at bounding box center [194, 39] width 8 height 10
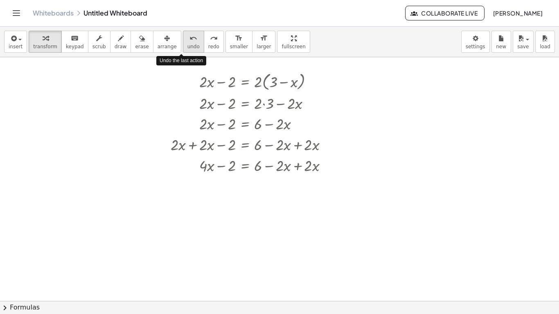
click at [190, 39] on icon "undo" at bounding box center [194, 39] width 8 height 10
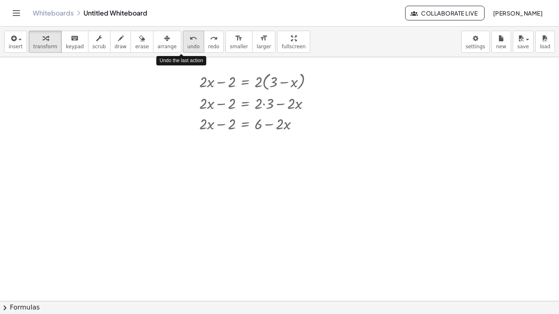
click at [190, 39] on icon "undo" at bounding box center [194, 39] width 8 height 10
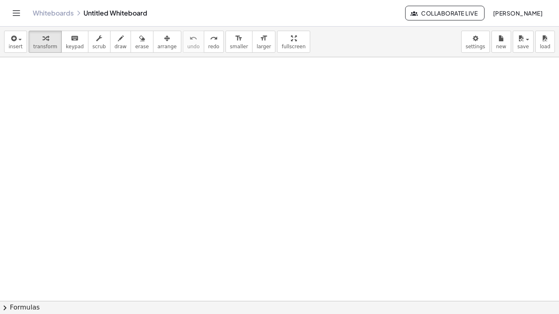
click at [160, 140] on div at bounding box center [279, 137] width 559 height 732
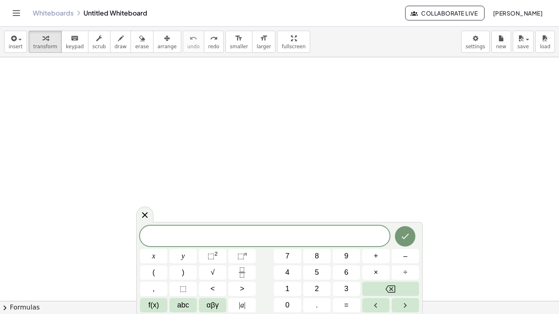
scroll to position [9, 0]
click at [406, 227] on button "Done" at bounding box center [405, 236] width 20 height 20
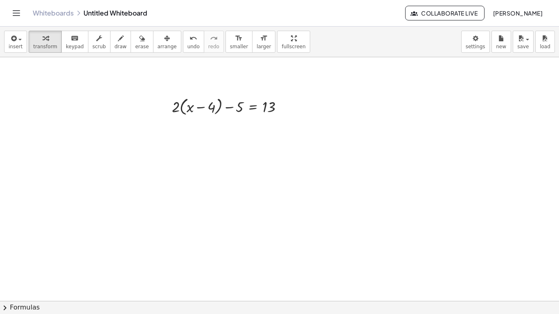
scroll to position [346, 0]
drag, startPoint x: 173, startPoint y: 97, endPoint x: 192, endPoint y: 99, distance: 18.9
click at [192, 99] on div at bounding box center [231, 93] width 126 height 23
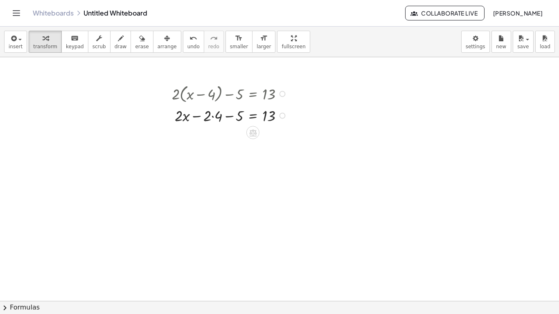
click at [212, 116] on div at bounding box center [231, 115] width 126 height 21
click at [229, 138] on div at bounding box center [231, 135] width 126 height 21
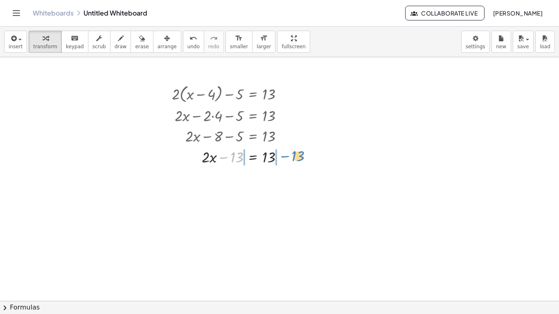
drag, startPoint x: 225, startPoint y: 159, endPoint x: 285, endPoint y: 158, distance: 59.4
click at [285, 158] on div at bounding box center [231, 156] width 126 height 21
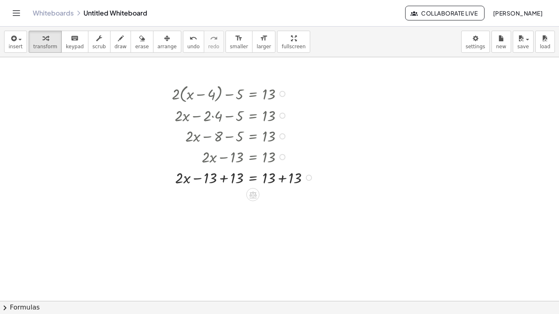
click at [285, 181] on div at bounding box center [244, 177] width 153 height 21
click at [224, 198] on div at bounding box center [244, 198] width 153 height 21
drag, startPoint x: 231, startPoint y: 202, endPoint x: 267, endPoint y: 218, distance: 39.4
click at [235, 223] on div at bounding box center [244, 223] width 153 height 30
click at [272, 222] on div at bounding box center [244, 223] width 153 height 30
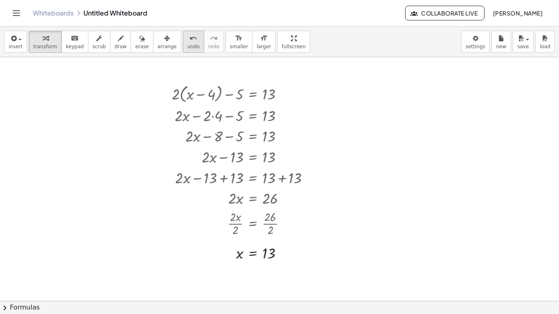
click at [188, 44] on span "undo" at bounding box center [194, 47] width 12 height 6
click at [269, 256] on div at bounding box center [244, 253] width 153 height 30
click at [188, 46] on span "undo" at bounding box center [194, 47] width 12 height 6
click at [188, 47] on span "undo" at bounding box center [194, 47] width 12 height 6
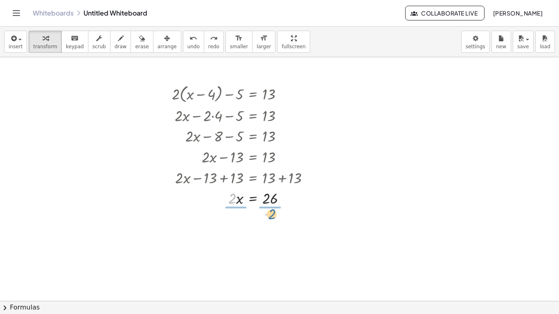
drag, startPoint x: 231, startPoint y: 205, endPoint x: 275, endPoint y: 222, distance: 47.8
click at [275, 222] on div "+ · 2 · ( + x − 4 ) − 5 = 13 + · 2 · x − · 2 · 4 − 5 = 13 + · 2 · x − 8 − 5 = 1…" at bounding box center [279, 77] width 559 height 732
click at [235, 201] on div at bounding box center [244, 198] width 151 height 21
click at [238, 221] on div at bounding box center [244, 223] width 153 height 30
click at [235, 225] on div at bounding box center [244, 223] width 153 height 30
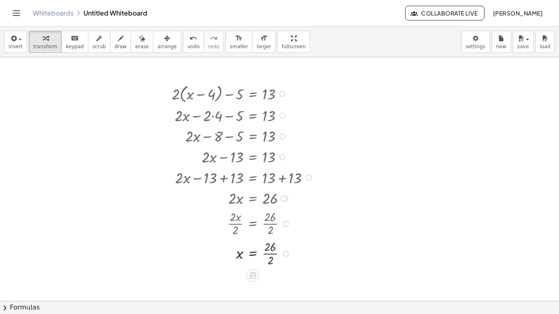
click at [271, 259] on div at bounding box center [244, 253] width 153 height 30
click at [188, 44] on span "undo" at bounding box center [194, 47] width 12 height 6
click at [183, 32] on button "undo undo" at bounding box center [193, 42] width 21 height 22
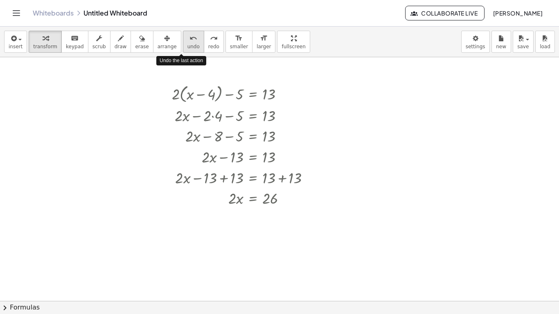
click at [183, 32] on button "undo undo" at bounding box center [193, 42] width 21 height 22
click at [183, 31] on button "undo undo" at bounding box center [193, 42] width 21 height 22
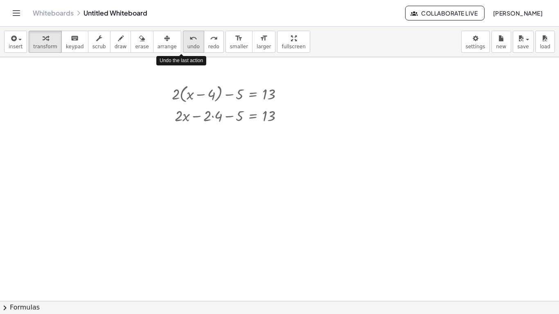
click at [183, 31] on button "undo undo" at bounding box center [193, 42] width 21 height 22
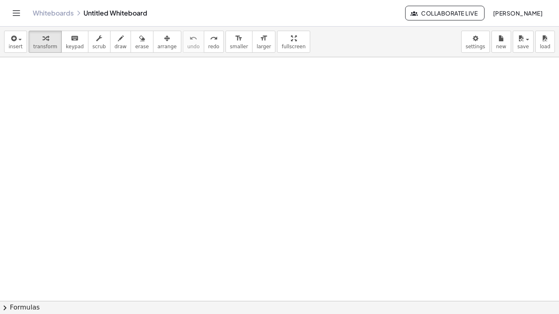
click at [125, 123] on div at bounding box center [279, 77] width 559 height 732
click at [169, 138] on div at bounding box center [279, 77] width 559 height 732
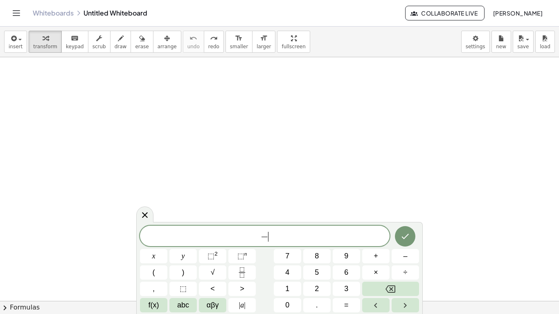
scroll to position [9, 0]
click at [406, 238] on icon "Done" at bounding box center [405, 236] width 10 height 10
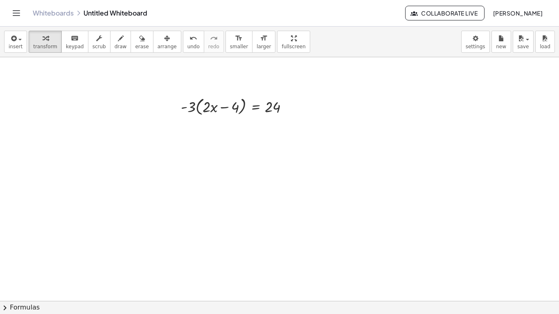
scroll to position [393, 0]
drag, startPoint x: 193, startPoint y: 104, endPoint x: 224, endPoint y: 107, distance: 30.8
click at [224, 107] on div at bounding box center [238, 105] width 122 height 23
click at [189, 131] on div at bounding box center [235, 127] width 130 height 21
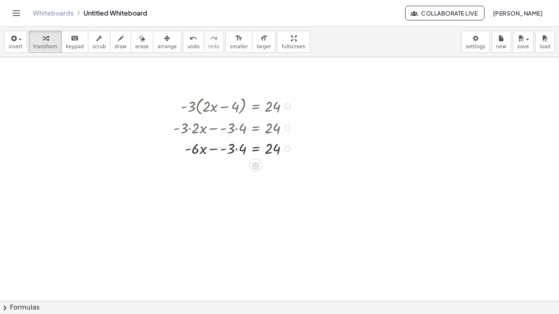
click at [234, 149] on div at bounding box center [235, 148] width 130 height 21
click at [237, 150] on div at bounding box center [235, 148] width 130 height 21
click at [188, 45] on span "undo" at bounding box center [194, 47] width 12 height 6
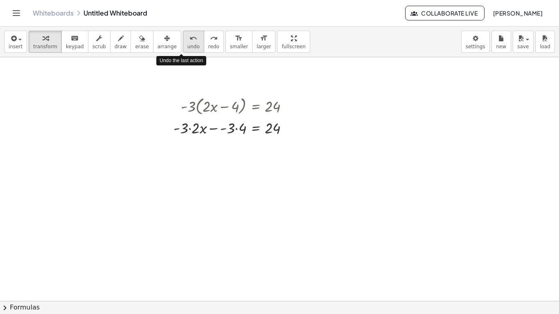
click at [188, 46] on span "undo" at bounding box center [194, 47] width 12 height 6
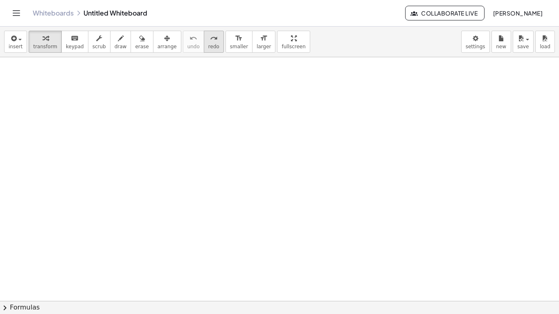
click at [210, 42] on icon "redo" at bounding box center [214, 39] width 8 height 10
drag, startPoint x: 194, startPoint y: 107, endPoint x: 232, endPoint y: 108, distance: 38.1
click at [232, 108] on div at bounding box center [238, 105] width 122 height 23
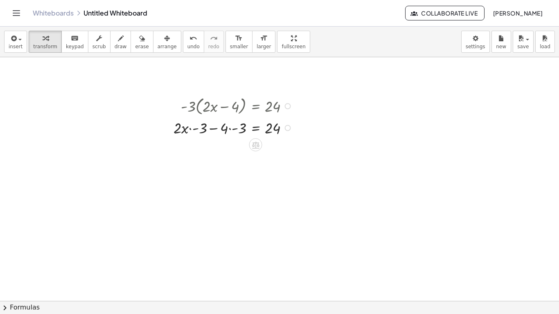
click at [191, 131] on div at bounding box center [235, 127] width 130 height 21
click at [185, 50] on button "undo undo" at bounding box center [193, 42] width 21 height 22
drag, startPoint x: 192, startPoint y: 102, endPoint x: 215, endPoint y: 103, distance: 22.9
click at [215, 103] on div at bounding box center [238, 105] width 122 height 23
click at [191, 130] on div at bounding box center [235, 127] width 130 height 21
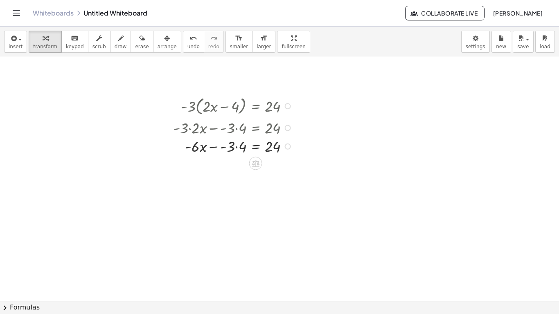
click at [237, 131] on div at bounding box center [235, 127] width 130 height 21
click at [237, 153] on div at bounding box center [235, 148] width 130 height 21
click at [219, 150] on div at bounding box center [235, 148] width 130 height 21
drag, startPoint x: 237, startPoint y: 174, endPoint x: 295, endPoint y: 173, distance: 58.6
click at [295, 173] on div at bounding box center [235, 168] width 130 height 21
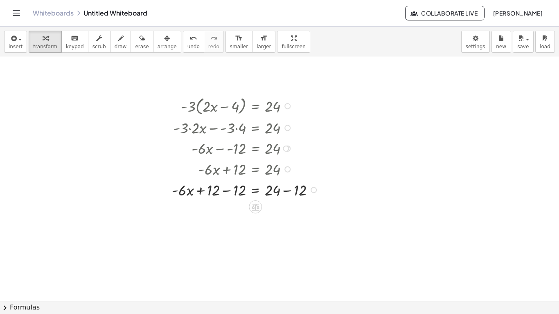
click at [286, 190] on div at bounding box center [246, 189] width 157 height 21
click at [226, 209] on div at bounding box center [246, 210] width 157 height 21
drag, startPoint x: 235, startPoint y: 213, endPoint x: 276, endPoint y: 229, distance: 43.6
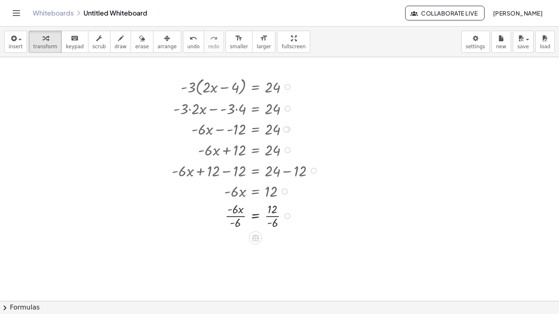
scroll to position [414, 0]
click at [242, 218] on div at bounding box center [246, 215] width 157 height 30
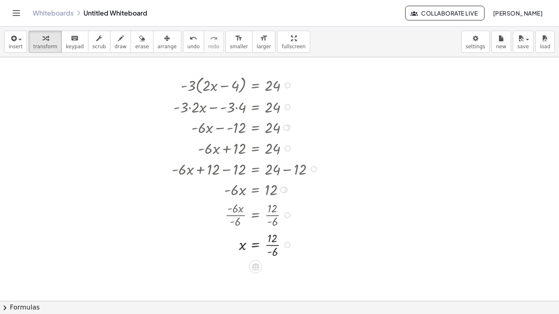
click at [271, 248] on div at bounding box center [246, 245] width 157 height 30
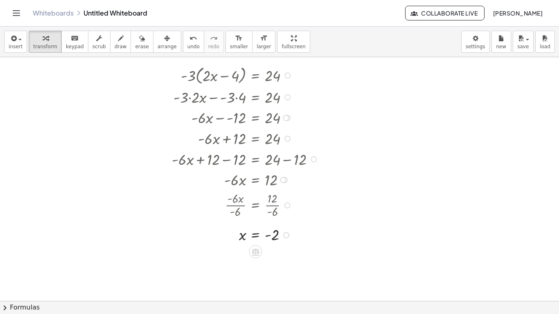
scroll to position [421, 0]
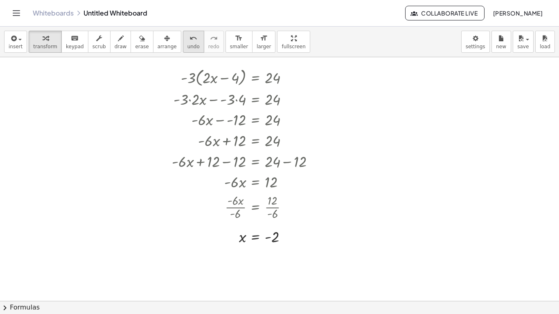
click at [190, 39] on icon "undo" at bounding box center [194, 39] width 8 height 10
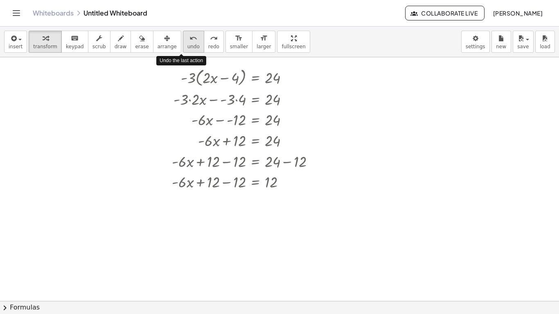
click at [190, 39] on icon "undo" at bounding box center [194, 39] width 8 height 10
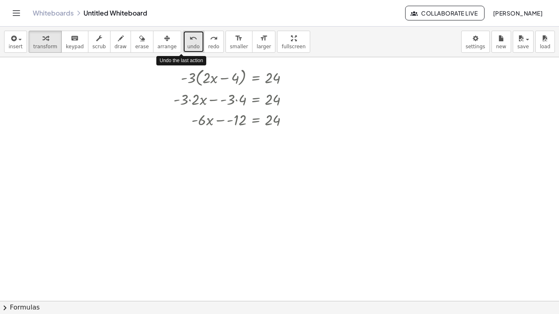
click at [190, 39] on icon "undo" at bounding box center [194, 39] width 8 height 10
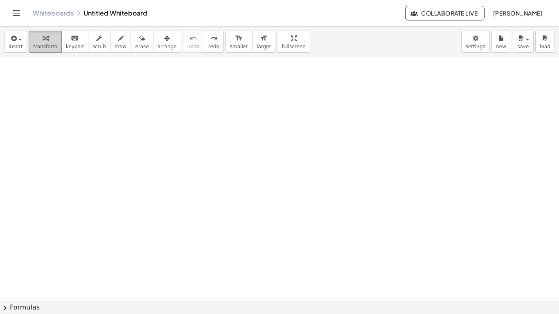
click at [49, 48] on span "transform" at bounding box center [45, 47] width 24 height 6
click at [256, 113] on div at bounding box center [279, 2] width 559 height 732
click at [256, 115] on div at bounding box center [279, 2] width 559 height 732
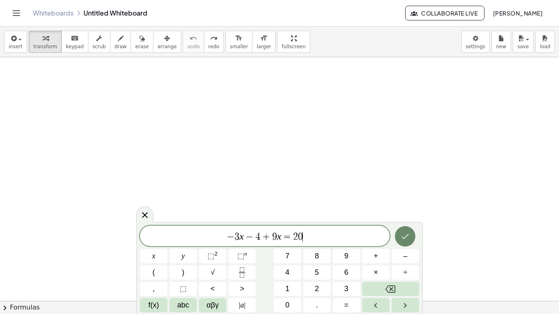
click at [407, 232] on icon "Done" at bounding box center [405, 237] width 10 height 10
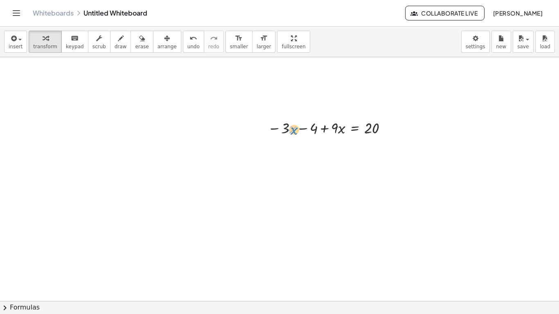
click at [291, 132] on div at bounding box center [330, 127] width 132 height 21
drag, startPoint x: 286, startPoint y: 129, endPoint x: 351, endPoint y: 129, distance: 65.1
click at [351, 129] on div at bounding box center [330, 127] width 132 height 21
click at [326, 150] on div at bounding box center [330, 148] width 132 height 21
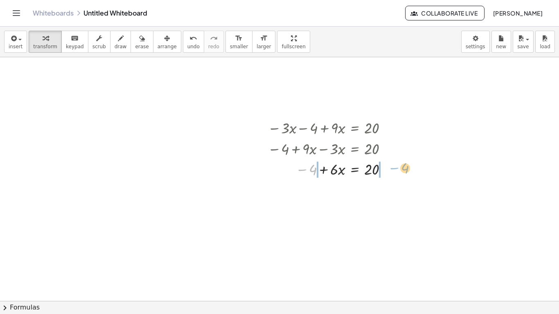
drag, startPoint x: 315, startPoint y: 172, endPoint x: 407, endPoint y: 170, distance: 92.1
click at [303, 194] on div at bounding box center [340, 189] width 153 height 21
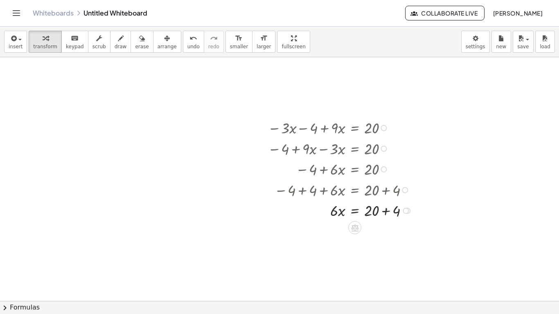
click at [386, 213] on div at bounding box center [341, 210] width 155 height 21
drag, startPoint x: 335, startPoint y: 235, endPoint x: 378, endPoint y: 249, distance: 45.5
click at [337, 256] on div at bounding box center [341, 257] width 155 height 30
click at [372, 262] on div at bounding box center [341, 257] width 155 height 30
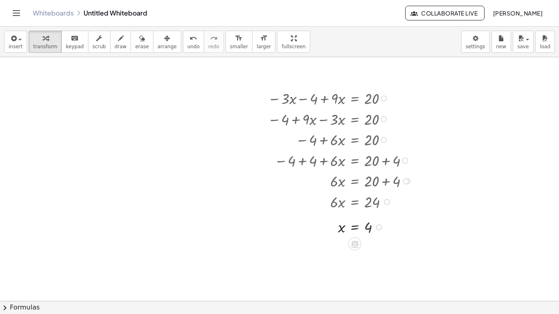
scroll to position [451, 0]
